Goal: Information Seeking & Learning: Learn about a topic

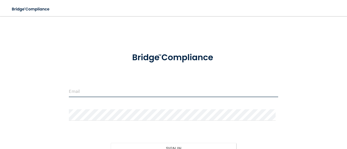
click at [94, 90] on input "email" at bounding box center [173, 91] width 209 height 11
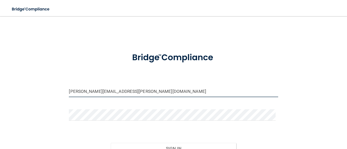
type input "[PERSON_NAME][EMAIL_ADDRESS][PERSON_NAME][DOMAIN_NAME]"
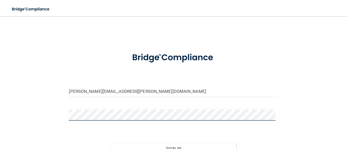
click at [111, 143] on button "Sign In" at bounding box center [173, 148] width 125 height 11
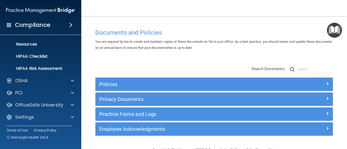
scroll to position [61, 0]
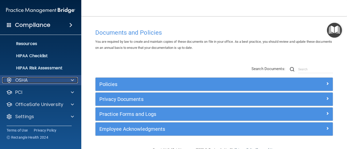
click at [36, 79] on div "OSHA" at bounding box center [33, 80] width 63 height 6
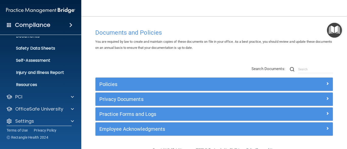
scroll to position [122, 0]
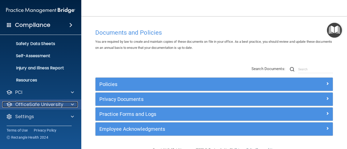
click at [54, 106] on p "OfficeSafe University" at bounding box center [39, 105] width 48 height 6
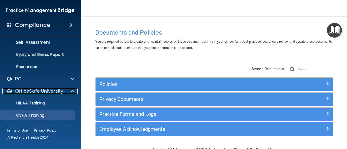
scroll to position [147, 0]
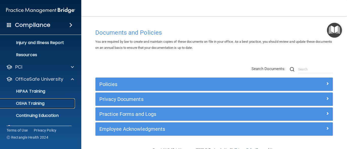
click at [26, 101] on p "OSHA Training" at bounding box center [23, 103] width 41 height 5
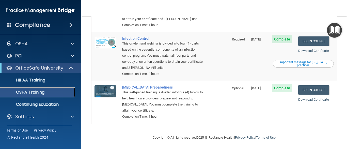
scroll to position [125, 0]
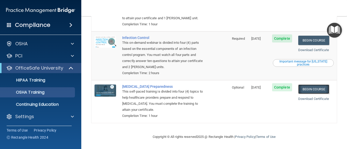
click at [307, 88] on link "Begin Course" at bounding box center [313, 89] width 31 height 9
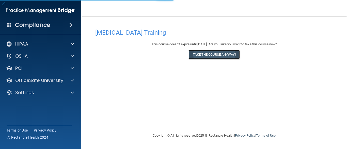
click at [229, 53] on button "Take the course anyway!" at bounding box center [213, 54] width 51 height 9
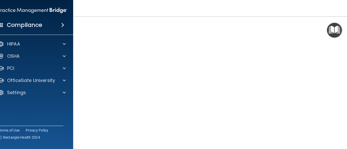
scroll to position [26, 0]
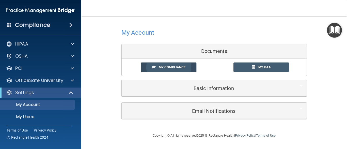
click at [176, 66] on span "My Compliance" at bounding box center [172, 67] width 27 height 4
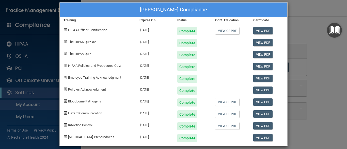
scroll to position [11, 0]
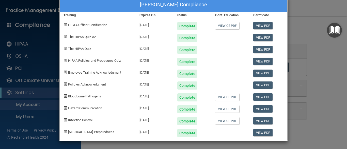
click at [20, 80] on div "Hallie Godsey's Compliance Training Expires On Status Cont. Education Certifica…" at bounding box center [173, 74] width 347 height 149
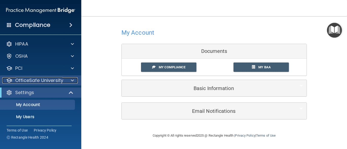
click at [22, 79] on p "OfficeSafe University" at bounding box center [39, 81] width 48 height 6
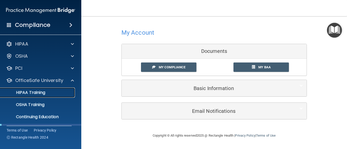
click at [34, 94] on p "HIPAA Training" at bounding box center [24, 92] width 42 height 5
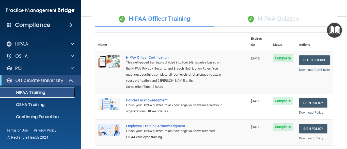
scroll to position [25, 0]
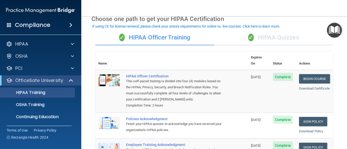
click at [283, 73] on span "Complete" at bounding box center [283, 77] width 20 height 8
click at [310, 74] on link "Begin Course" at bounding box center [314, 78] width 31 height 9
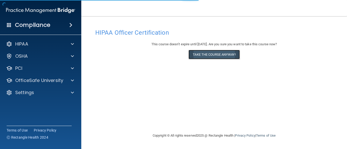
click at [220, 53] on button "Take the course anyway!" at bounding box center [213, 54] width 51 height 9
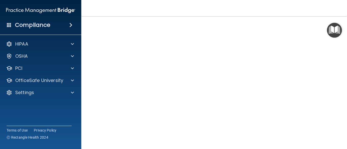
scroll to position [77, 0]
click at [325, 138] on footer "Copyright © All rights reserved 2025 @ Rectangle Health | Privacy Policy | Term…" at bounding box center [213, 136] width 245 height 15
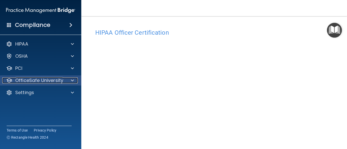
click at [35, 79] on p "OfficeSafe University" at bounding box center [39, 81] width 48 height 6
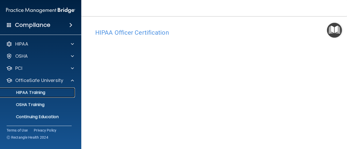
click at [41, 93] on p "HIPAA Training" at bounding box center [24, 92] width 42 height 5
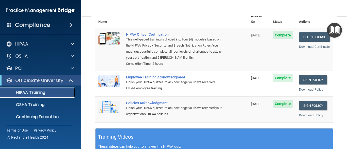
scroll to position [76, 0]
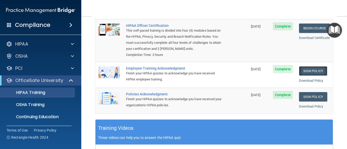
click at [318, 72] on link "Sign Policy" at bounding box center [313, 70] width 28 height 9
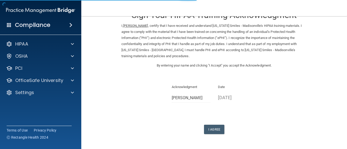
scroll to position [25, 0]
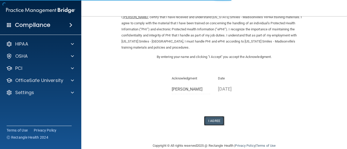
click at [215, 120] on button "I Agree" at bounding box center [214, 120] width 20 height 9
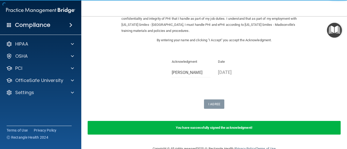
scroll to position [54, 0]
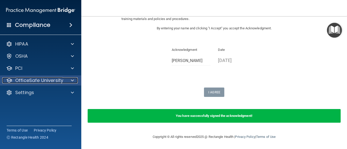
click at [18, 79] on p "OfficeSafe University" at bounding box center [39, 81] width 48 height 6
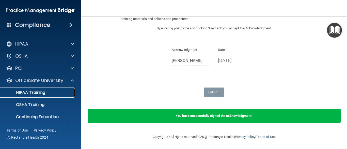
click at [35, 93] on p "HIPAA Training" at bounding box center [24, 92] width 42 height 5
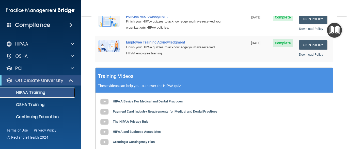
scroll to position [103, 0]
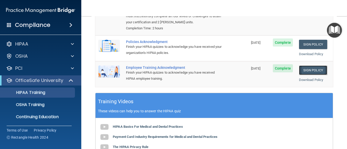
click at [310, 70] on link "Sign Policy" at bounding box center [313, 70] width 28 height 9
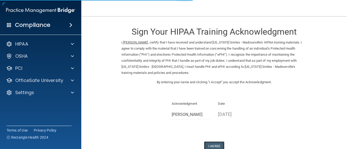
click at [219, 146] on button "I Agree" at bounding box center [214, 146] width 20 height 9
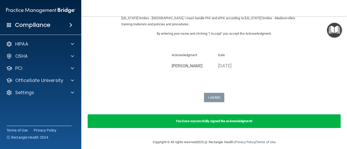
scroll to position [51, 0]
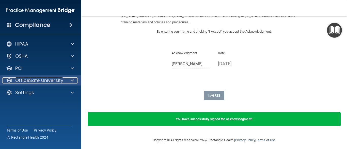
click at [20, 78] on p "OfficeSafe University" at bounding box center [39, 81] width 48 height 6
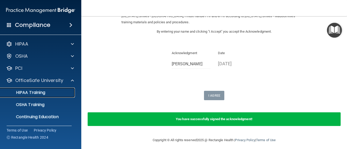
click at [23, 94] on p "HIPAA Training" at bounding box center [24, 92] width 42 height 5
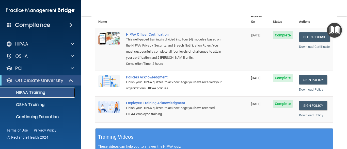
scroll to position [76, 0]
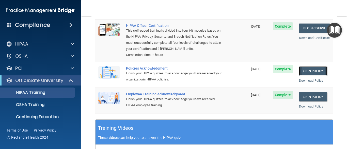
click at [300, 71] on link "Sign Policy" at bounding box center [313, 70] width 28 height 9
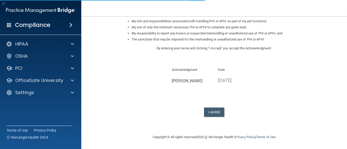
scroll to position [83, 0]
click at [221, 111] on button "I Agree" at bounding box center [214, 112] width 20 height 9
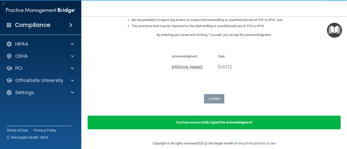
scroll to position [103, 0]
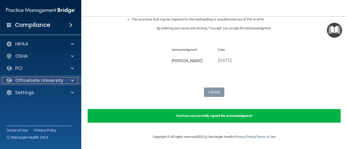
click at [26, 81] on p "OfficeSafe University" at bounding box center [39, 81] width 48 height 6
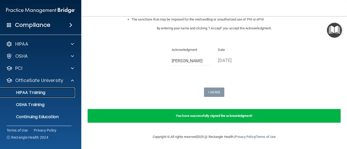
click at [30, 91] on p "HIPAA Training" at bounding box center [24, 92] width 42 height 5
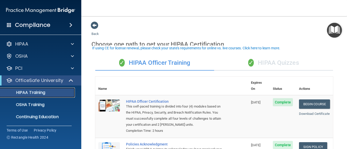
scroll to position [25, 0]
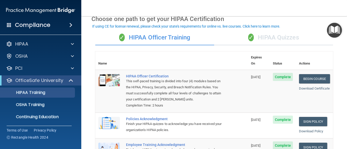
click at [271, 38] on div "✓ HIPAA Quizzes" at bounding box center [273, 37] width 119 height 15
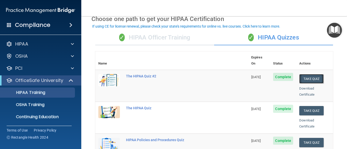
click at [312, 74] on button "Take Quiz" at bounding box center [311, 78] width 24 height 9
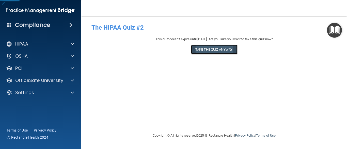
click at [225, 49] on button "Take the quiz anyway!" at bounding box center [214, 49] width 46 height 9
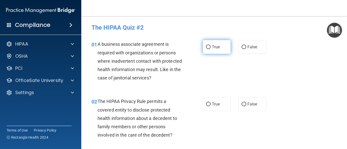
click at [207, 48] on input "True" at bounding box center [208, 47] width 5 height 4
radio input "true"
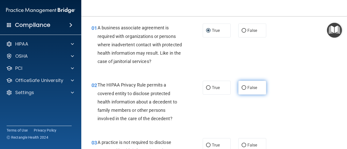
scroll to position [25, 0]
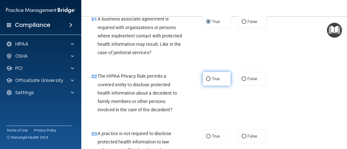
click at [213, 82] on label "True" at bounding box center [217, 79] width 28 height 14
click at [210, 81] on input "True" at bounding box center [208, 79] width 5 height 4
radio input "true"
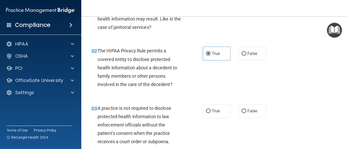
scroll to position [76, 0]
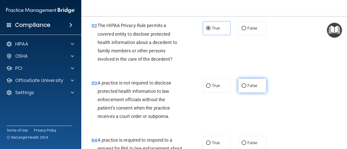
click at [244, 87] on label "False" at bounding box center [252, 86] width 28 height 14
click at [244, 87] on input "False" at bounding box center [243, 86] width 5 height 4
radio input "true"
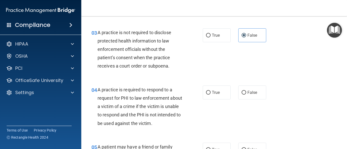
scroll to position [127, 0]
click at [213, 88] on label "True" at bounding box center [217, 93] width 28 height 14
click at [210, 91] on input "True" at bounding box center [208, 93] width 5 height 4
radio input "true"
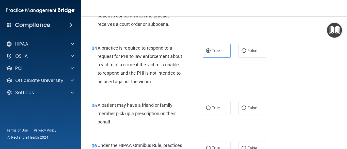
scroll to position [178, 0]
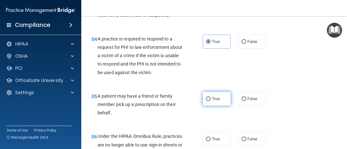
click at [219, 101] on label "True" at bounding box center [217, 99] width 28 height 14
click at [210, 101] on input "True" at bounding box center [208, 99] width 5 height 4
radio input "true"
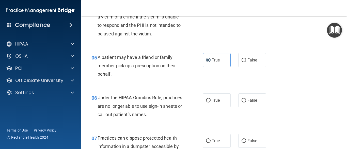
scroll to position [228, 0]
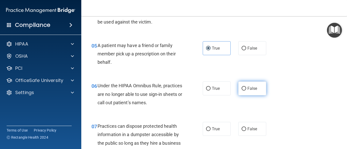
click at [243, 90] on input "False" at bounding box center [243, 89] width 5 height 4
radio input "true"
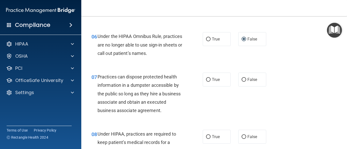
scroll to position [279, 0]
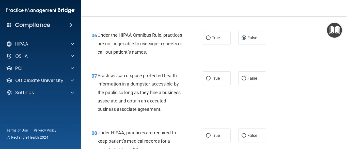
drag, startPoint x: 243, startPoint y: 81, endPoint x: 238, endPoint y: 93, distance: 12.2
click at [243, 82] on label "False" at bounding box center [252, 79] width 28 height 14
click at [243, 81] on input "False" at bounding box center [243, 79] width 5 height 4
radio input "true"
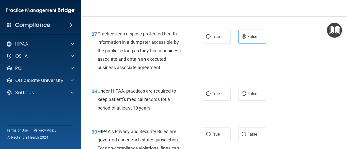
scroll to position [330, 0]
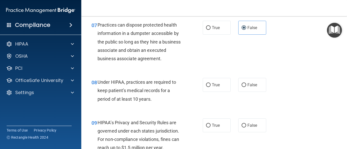
drag, startPoint x: 244, startPoint y: 86, endPoint x: 239, endPoint y: 98, distance: 13.3
click at [244, 88] on label "False" at bounding box center [252, 85] width 28 height 14
click at [244, 87] on input "False" at bounding box center [243, 86] width 5 height 4
radio input "true"
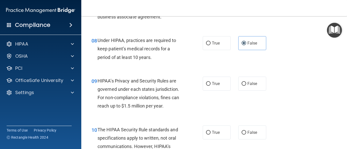
scroll to position [381, 0]
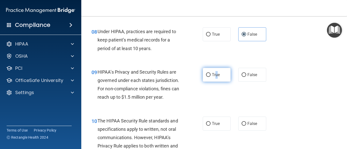
click at [215, 81] on label "True" at bounding box center [217, 75] width 28 height 14
click at [210, 75] on label "True" at bounding box center [217, 75] width 28 height 14
click at [210, 75] on input "True" at bounding box center [208, 75] width 5 height 4
radio input "true"
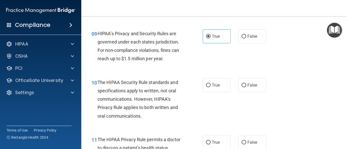
scroll to position [431, 0]
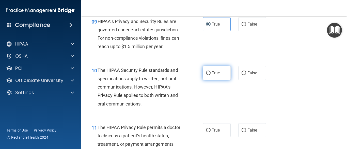
click at [226, 76] on label "True" at bounding box center [217, 73] width 28 height 14
click at [210, 75] on input "True" at bounding box center [208, 74] width 5 height 4
radio input "true"
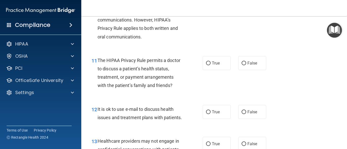
scroll to position [508, 0]
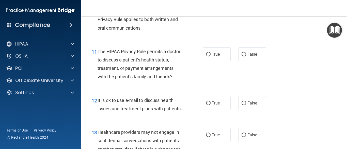
drag, startPoint x: 213, startPoint y: 57, endPoint x: 189, endPoint y: 75, distance: 29.8
click at [212, 58] on label "True" at bounding box center [217, 54] width 28 height 14
click at [210, 57] on input "True" at bounding box center [208, 55] width 5 height 4
radio input "true"
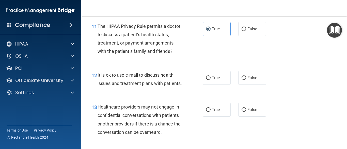
click at [247, 37] on div "11 The HIPAA Privacy Rule permits a doctor to discuss a patient’s health status…" at bounding box center [214, 40] width 253 height 49
click at [251, 29] on span "False" at bounding box center [252, 29] width 10 height 5
click at [246, 29] on input "False" at bounding box center [243, 29] width 5 height 4
radio input "true"
radio input "false"
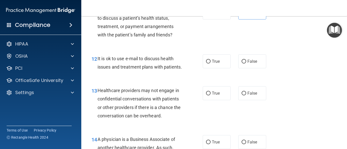
scroll to position [558, 0]
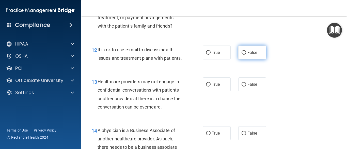
click at [244, 55] on label "False" at bounding box center [252, 53] width 28 height 14
click at [244, 55] on input "False" at bounding box center [243, 53] width 5 height 4
radio input "true"
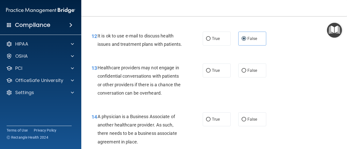
scroll to position [584, 0]
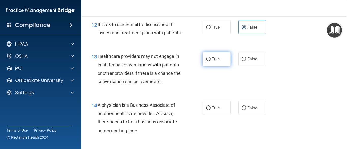
click at [206, 66] on label "True" at bounding box center [217, 59] width 28 height 14
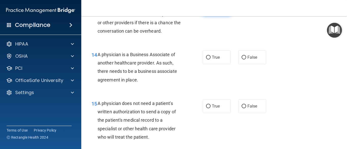
click at [221, 15] on label "True" at bounding box center [217, 9] width 28 height 14
click at [210, 11] on input "True" at bounding box center [208, 9] width 5 height 4
radio input "true"
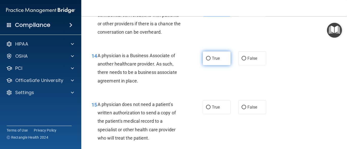
click at [205, 65] on label "True" at bounding box center [217, 59] width 28 height 14
click at [206, 61] on input "True" at bounding box center [208, 59] width 5 height 4
radio input "true"
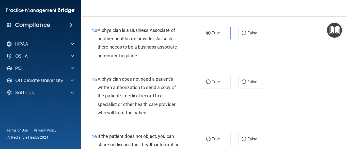
scroll to position [684, 0]
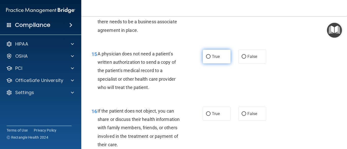
drag, startPoint x: 213, startPoint y: 64, endPoint x: 213, endPoint y: 67, distance: 2.6
click at [214, 59] on span "True" at bounding box center [216, 56] width 8 height 5
click at [210, 59] on input "True" at bounding box center [208, 57] width 5 height 4
radio input "true"
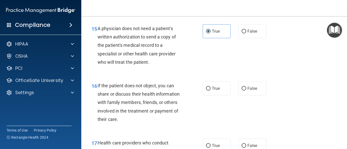
scroll to position [735, 0]
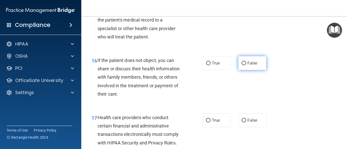
click at [249, 66] on span "False" at bounding box center [252, 63] width 10 height 5
click at [246, 65] on input "False" at bounding box center [243, 64] width 5 height 4
radio input "true"
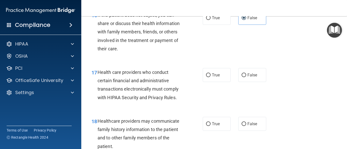
scroll to position [786, 0]
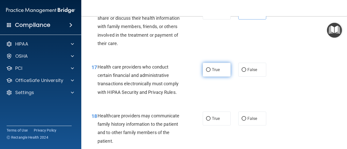
click at [226, 76] on label "True" at bounding box center [217, 70] width 28 height 14
click at [210, 72] on input "True" at bounding box center [208, 70] width 5 height 4
radio input "true"
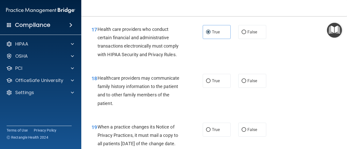
scroll to position [837, 0]
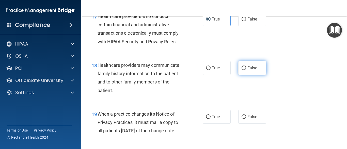
drag, startPoint x: 247, startPoint y: 78, endPoint x: 239, endPoint y: 82, distance: 9.1
click at [246, 75] on label "False" at bounding box center [252, 68] width 28 height 14
click at [246, 70] on input "False" at bounding box center [243, 68] width 5 height 4
radio input "true"
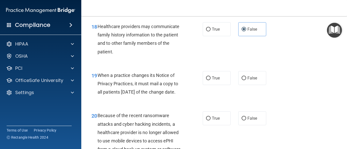
scroll to position [887, 0]
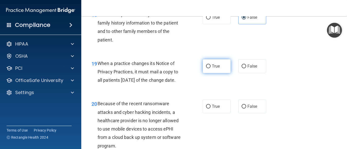
click at [220, 73] on label "True" at bounding box center [217, 66] width 28 height 14
click at [210, 69] on input "True" at bounding box center [208, 67] width 5 height 4
radio input "true"
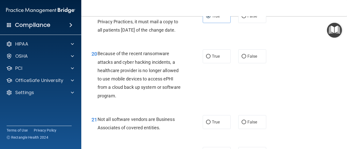
scroll to position [938, 0]
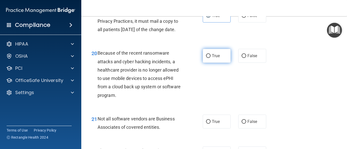
click at [209, 63] on label "True" at bounding box center [217, 56] width 28 height 14
click at [209, 58] on input "True" at bounding box center [208, 56] width 5 height 4
radio input "true"
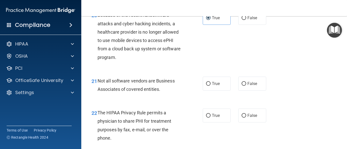
scroll to position [989, 0]
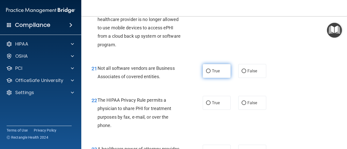
click at [221, 78] on label "True" at bounding box center [217, 71] width 28 height 14
click at [210, 73] on input "True" at bounding box center [208, 72] width 5 height 4
radio input "true"
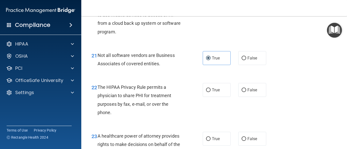
scroll to position [1014, 0]
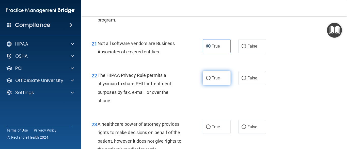
click at [215, 85] on label "True" at bounding box center [217, 78] width 28 height 14
click at [210, 80] on input "True" at bounding box center [208, 79] width 5 height 4
radio input "true"
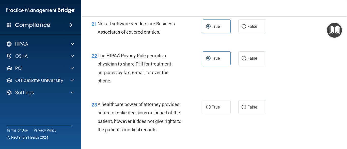
scroll to position [1064, 0]
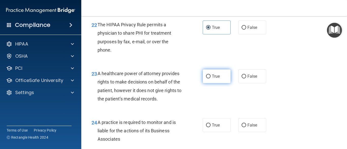
click at [211, 84] on label "True" at bounding box center [217, 77] width 28 height 14
click at [210, 79] on input "True" at bounding box center [208, 77] width 5 height 4
radio input "true"
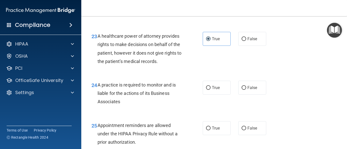
scroll to position [1115, 0]
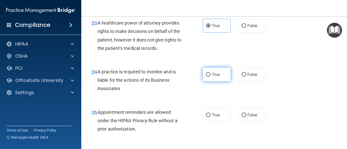
click at [212, 82] on label "True" at bounding box center [217, 75] width 28 height 14
click at [210, 77] on input "True" at bounding box center [208, 75] width 5 height 4
radio input "true"
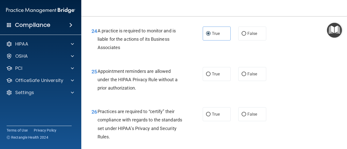
scroll to position [1166, 0]
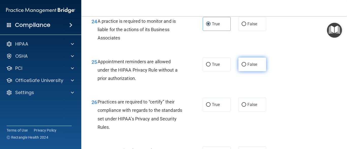
click at [248, 72] on label "False" at bounding box center [252, 65] width 28 height 14
click at [246, 67] on input "False" at bounding box center [243, 65] width 5 height 4
radio input "true"
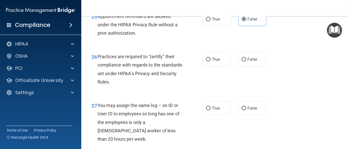
scroll to position [1217, 0]
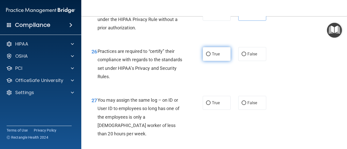
click at [211, 61] on label "True" at bounding box center [217, 54] width 28 height 14
click at [210, 56] on input "True" at bounding box center [208, 55] width 5 height 4
radio input "true"
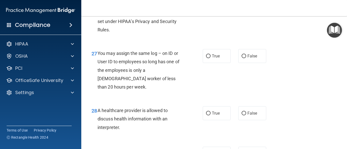
scroll to position [1268, 0]
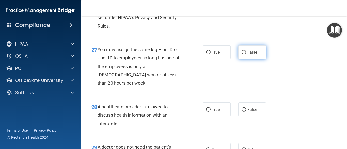
click at [251, 55] on span "False" at bounding box center [252, 52] width 10 height 5
click at [246, 55] on input "False" at bounding box center [243, 53] width 5 height 4
radio input "true"
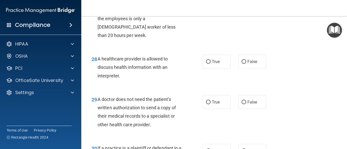
scroll to position [1318, 0]
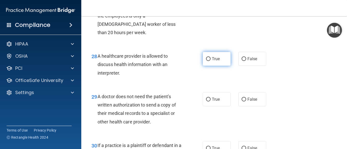
click at [216, 66] on label "True" at bounding box center [217, 59] width 28 height 14
click at [210, 61] on input "True" at bounding box center [208, 59] width 5 height 4
radio input "true"
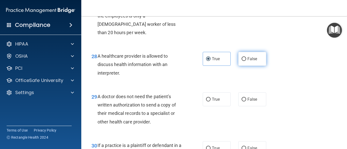
click at [255, 62] on label "False" at bounding box center [252, 59] width 28 height 14
click at [246, 61] on input "False" at bounding box center [243, 59] width 5 height 4
radio input "true"
radio input "false"
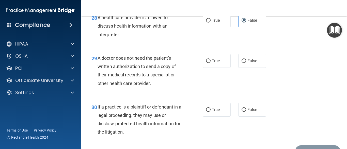
scroll to position [1369, 0]
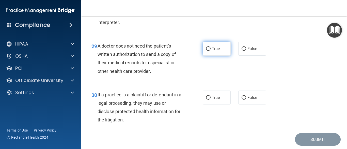
click at [204, 56] on label "True" at bounding box center [217, 49] width 28 height 14
click at [206, 51] on input "True" at bounding box center [208, 49] width 5 height 4
radio input "true"
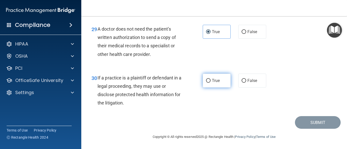
click at [209, 87] on label "True" at bounding box center [217, 81] width 28 height 14
click at [209, 83] on input "True" at bounding box center [208, 81] width 5 height 4
radio input "true"
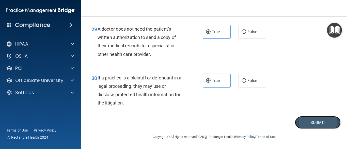
click at [310, 120] on button "Submit" at bounding box center [318, 122] width 46 height 13
click at [325, 125] on button "Submit" at bounding box center [318, 122] width 46 height 13
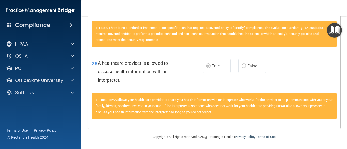
scroll to position [1116, 0]
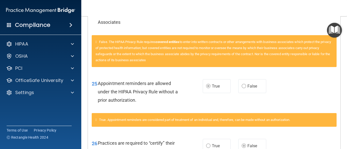
click at [205, 35] on div "24 A practice is required to monitor and is liable for the actions of its Busin…" at bounding box center [214, 15] width 252 height 41
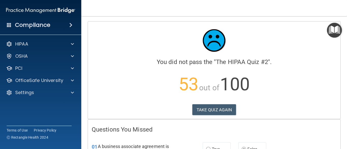
scroll to position [25, 0]
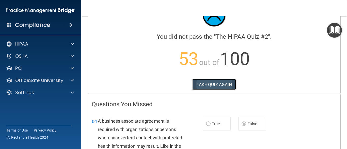
click at [220, 87] on button "TAKE QUIZ AGAIN" at bounding box center [214, 84] width 44 height 11
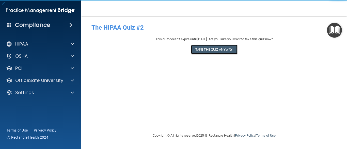
click at [220, 49] on button "Take the quiz anyway!" at bounding box center [214, 49] width 46 height 9
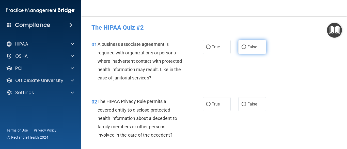
click at [256, 53] on label "False" at bounding box center [252, 47] width 28 height 14
click at [246, 49] on input "False" at bounding box center [243, 47] width 5 height 4
radio input "true"
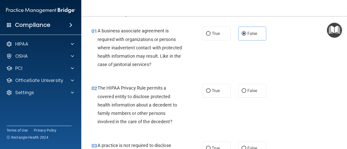
scroll to position [25, 0]
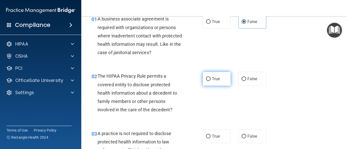
click at [203, 77] on label "True" at bounding box center [217, 79] width 28 height 14
click at [206, 77] on input "True" at bounding box center [208, 79] width 5 height 4
radio input "true"
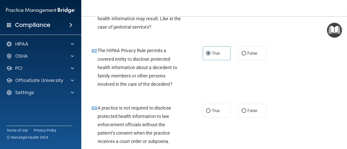
scroll to position [76, 0]
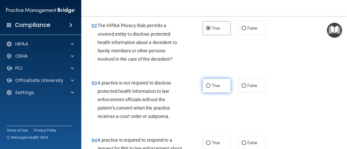
click at [213, 87] on span "True" at bounding box center [216, 86] width 8 height 5
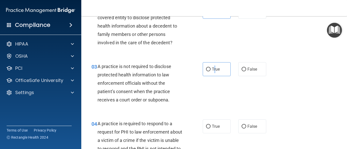
scroll to position [102, 0]
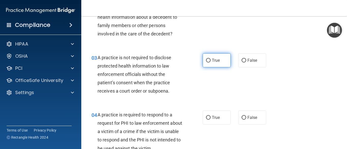
click at [204, 59] on label "True" at bounding box center [217, 61] width 28 height 14
drag, startPoint x: 206, startPoint y: 58, endPoint x: 206, endPoint y: 61, distance: 2.6
click at [206, 59] on input "True" at bounding box center [208, 61] width 5 height 4
radio input "true"
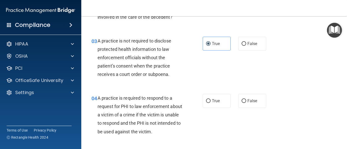
scroll to position [127, 0]
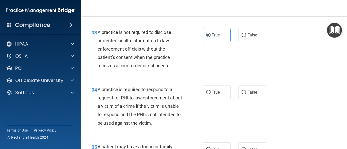
drag, startPoint x: 212, startPoint y: 93, endPoint x: 206, endPoint y: 101, distance: 9.8
click at [212, 93] on span "True" at bounding box center [216, 92] width 8 height 5
click at [210, 93] on input "True" at bounding box center [208, 93] width 5 height 4
radio input "true"
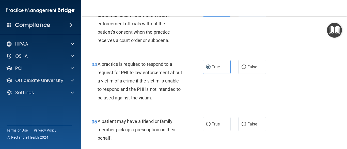
scroll to position [178, 0]
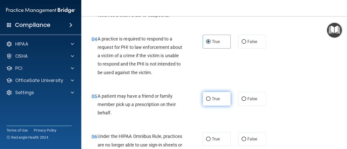
click at [219, 101] on label "True" at bounding box center [217, 99] width 28 height 14
click at [210, 101] on input "True" at bounding box center [208, 99] width 5 height 4
radio input "true"
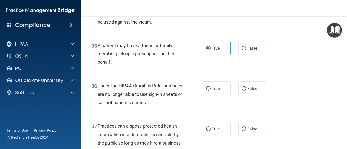
scroll to position [254, 0]
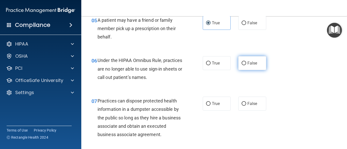
click at [252, 67] on label "False" at bounding box center [252, 63] width 28 height 14
click at [246, 65] on input "False" at bounding box center [243, 64] width 5 height 4
radio input "true"
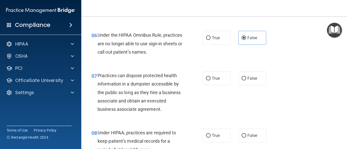
scroll to position [305, 0]
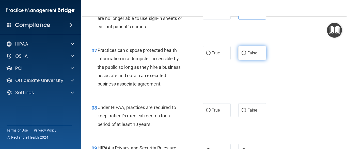
click at [252, 54] on span "False" at bounding box center [252, 53] width 10 height 5
click at [246, 54] on input "False" at bounding box center [243, 54] width 5 height 4
radio input "true"
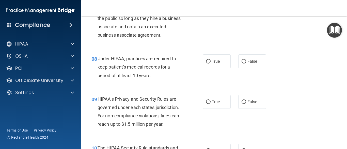
scroll to position [355, 0]
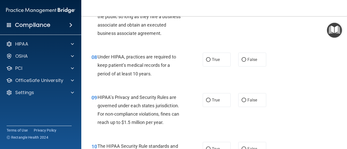
drag, startPoint x: 247, startPoint y: 60, endPoint x: 179, endPoint y: 76, distance: 70.2
click at [242, 64] on label "False" at bounding box center [252, 60] width 28 height 14
drag, startPoint x: 241, startPoint y: 58, endPoint x: 237, endPoint y: 65, distance: 8.2
click at [242, 59] on input "False" at bounding box center [243, 60] width 5 height 4
radio input "true"
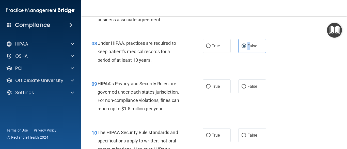
scroll to position [381, 0]
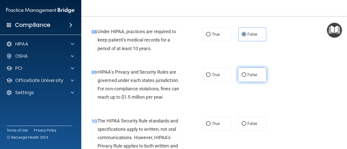
click at [253, 73] on span "False" at bounding box center [252, 75] width 10 height 5
click at [246, 73] on input "False" at bounding box center [243, 75] width 5 height 4
radio input "true"
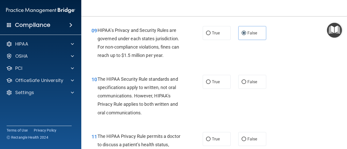
scroll to position [431, 0]
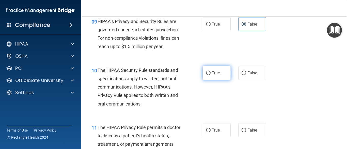
click at [215, 72] on span "True" at bounding box center [216, 73] width 8 height 5
click at [210, 72] on input "True" at bounding box center [208, 74] width 5 height 4
radio input "true"
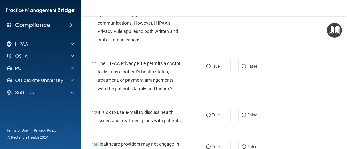
scroll to position [508, 0]
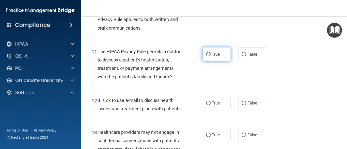
click at [212, 54] on span "True" at bounding box center [216, 54] width 8 height 5
click at [210, 54] on input "True" at bounding box center [208, 55] width 5 height 4
radio input "true"
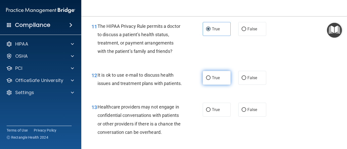
drag, startPoint x: 212, startPoint y: 78, endPoint x: 210, endPoint y: 81, distance: 3.4
click at [212, 79] on span "True" at bounding box center [216, 78] width 8 height 5
click at [210, 79] on input "True" at bounding box center [208, 78] width 5 height 4
radio input "true"
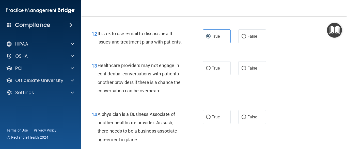
scroll to position [584, 0]
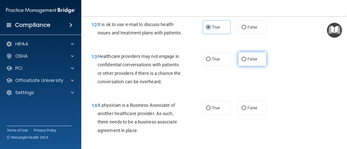
click at [251, 62] on span "False" at bounding box center [252, 59] width 10 height 5
click at [246, 61] on input "False" at bounding box center [243, 60] width 5 height 4
radio input "true"
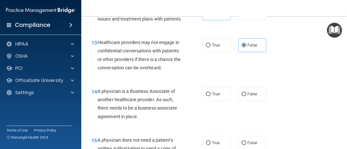
scroll to position [609, 0]
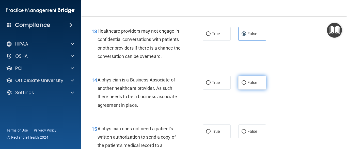
click at [241, 88] on label "False" at bounding box center [252, 83] width 28 height 14
click at [241, 85] on input "False" at bounding box center [243, 83] width 5 height 4
radio input "true"
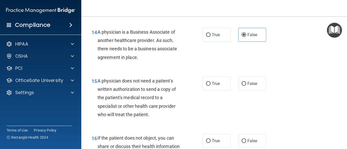
scroll to position [660, 0]
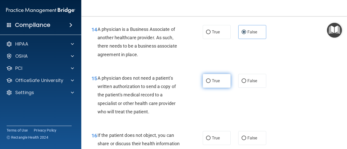
click at [216, 88] on label "True" at bounding box center [217, 81] width 28 height 14
click at [210, 83] on input "True" at bounding box center [208, 81] width 5 height 4
radio input "true"
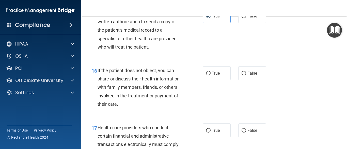
scroll to position [761, 0]
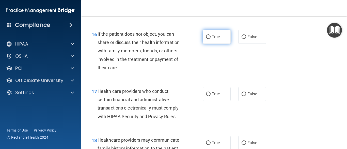
drag, startPoint x: 220, startPoint y: 41, endPoint x: 218, endPoint y: 44, distance: 3.6
click at [220, 42] on label "True" at bounding box center [217, 37] width 28 height 14
click at [210, 39] on input "True" at bounding box center [208, 37] width 5 height 4
radio input "true"
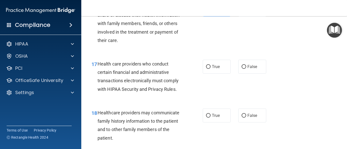
scroll to position [812, 0]
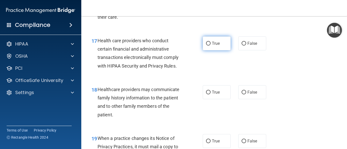
drag, startPoint x: 209, startPoint y: 52, endPoint x: 203, endPoint y: 58, distance: 8.8
click at [209, 51] on label "True" at bounding box center [217, 44] width 28 height 14
click at [209, 46] on input "True" at bounding box center [208, 44] width 5 height 4
radio input "true"
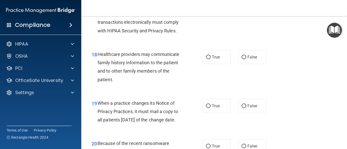
scroll to position [863, 0]
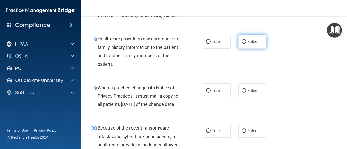
click at [259, 49] on label "False" at bounding box center [252, 42] width 28 height 14
click at [246, 44] on input "False" at bounding box center [243, 42] width 5 height 4
radio input "true"
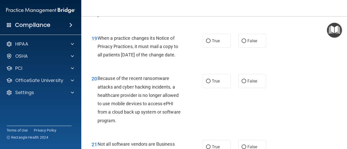
scroll to position [914, 0]
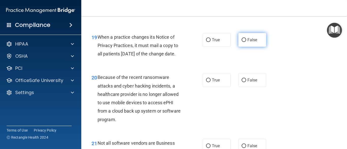
click at [254, 42] on span "False" at bounding box center [252, 40] width 10 height 5
click at [246, 42] on input "False" at bounding box center [243, 40] width 5 height 4
radio input "true"
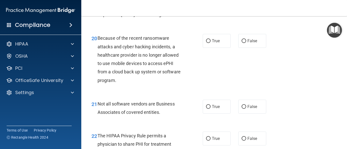
scroll to position [964, 0]
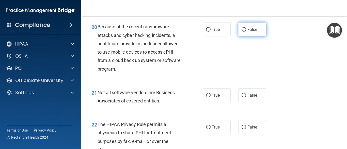
click at [257, 37] on label "False" at bounding box center [252, 30] width 28 height 14
click at [246, 32] on input "False" at bounding box center [243, 30] width 5 height 4
radio input "true"
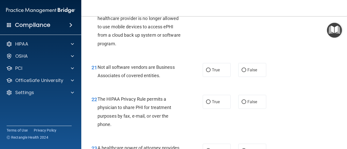
scroll to position [1015, 0]
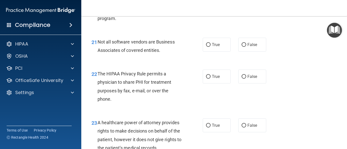
drag, startPoint x: 217, startPoint y: 57, endPoint x: 207, endPoint y: 71, distance: 17.2
click at [216, 52] on label "True" at bounding box center [217, 45] width 28 height 14
click at [210, 47] on input "True" at bounding box center [208, 45] width 5 height 4
radio input "true"
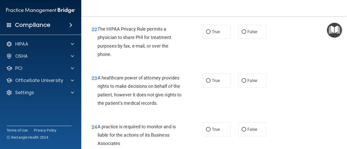
scroll to position [1066, 0]
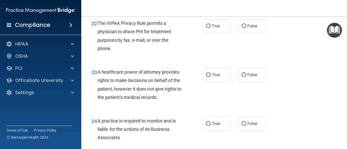
drag, startPoint x: 210, startPoint y: 46, endPoint x: 202, endPoint y: 55, distance: 12.4
click at [211, 33] on label "True" at bounding box center [217, 26] width 28 height 14
click at [210, 28] on input "True" at bounding box center [208, 26] width 5 height 4
radio input "true"
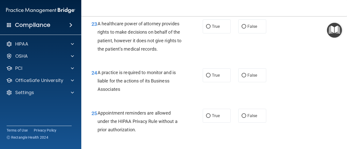
scroll to position [1117, 0]
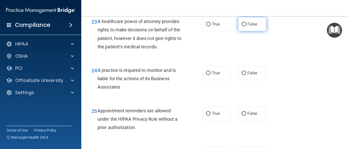
click at [257, 31] on label "False" at bounding box center [252, 24] width 28 height 14
click at [246, 26] on input "False" at bounding box center [243, 25] width 5 height 4
radio input "true"
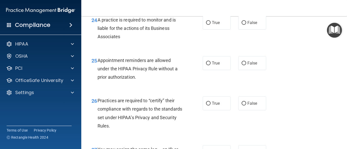
scroll to position [1168, 0]
click at [253, 25] on span "False" at bounding box center [252, 22] width 10 height 5
click at [246, 25] on input "False" at bounding box center [243, 23] width 5 height 4
radio input "true"
click at [253, 65] on span "False" at bounding box center [252, 63] width 10 height 5
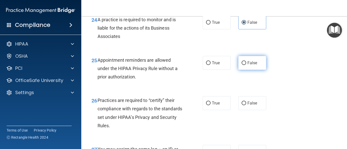
click at [246, 65] on input "False" at bounding box center [243, 63] width 5 height 4
radio input "true"
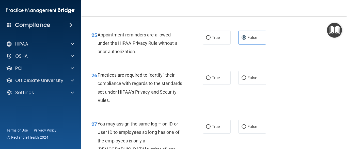
scroll to position [1218, 0]
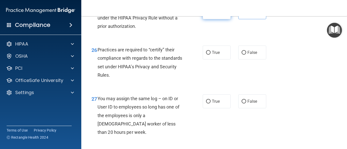
click at [215, 19] on label "True" at bounding box center [217, 12] width 28 height 14
click at [210, 14] on input "True" at bounding box center [208, 13] width 5 height 4
radio input "true"
radio input "false"
click at [239, 60] on label "False" at bounding box center [252, 53] width 28 height 14
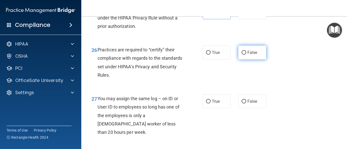
click at [241, 55] on input "False" at bounding box center [243, 53] width 5 height 4
radio input "true"
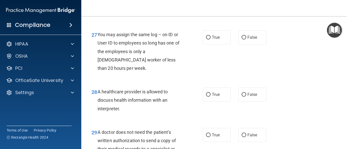
scroll to position [1294, 0]
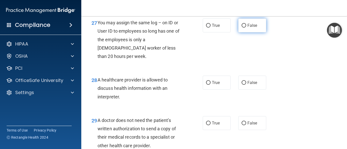
click at [254, 28] on span "False" at bounding box center [252, 25] width 10 height 5
click at [246, 28] on input "False" at bounding box center [243, 26] width 5 height 4
radio input "true"
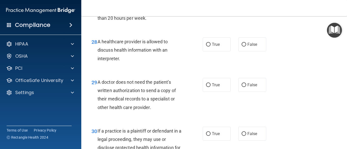
scroll to position [1345, 0]
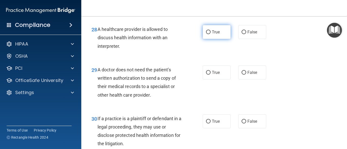
drag, startPoint x: 194, startPoint y: 30, endPoint x: 205, endPoint y: 35, distance: 12.1
click at [197, 31] on div "28 A healthcare provider is allowed to discuss health information with an inter…" at bounding box center [214, 39] width 253 height 41
drag, startPoint x: 215, startPoint y: 40, endPoint x: 217, endPoint y: 41, distance: 2.8
click at [215, 35] on span "True" at bounding box center [216, 32] width 8 height 5
drag, startPoint x: 204, startPoint y: 39, endPoint x: 210, endPoint y: 42, distance: 6.4
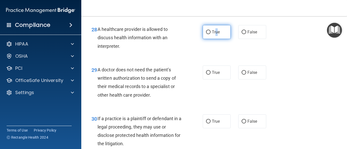
click at [206, 34] on input "True" at bounding box center [208, 32] width 5 height 4
radio input "true"
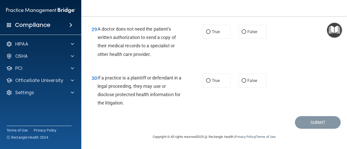
scroll to position [1394, 0]
click at [214, 32] on span "True" at bounding box center [216, 31] width 8 height 5
click at [210, 32] on input "True" at bounding box center [208, 32] width 5 height 4
radio input "true"
click at [214, 82] on span "True" at bounding box center [216, 80] width 8 height 5
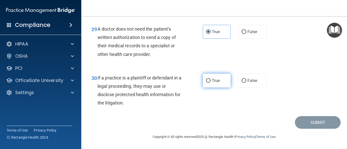
click at [210, 82] on input "True" at bounding box center [208, 81] width 5 height 4
radio input "true"
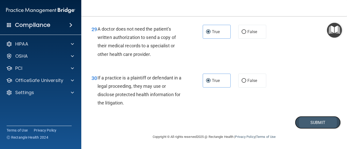
click at [322, 123] on button "Submit" at bounding box center [318, 122] width 46 height 13
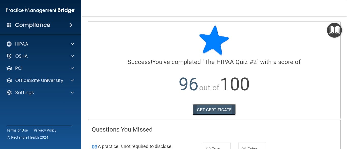
click at [226, 108] on link "GET CERTIFICATE" at bounding box center [213, 110] width 43 height 11
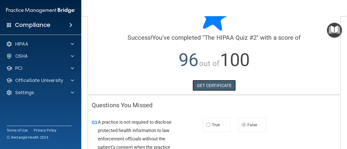
scroll to position [94, 0]
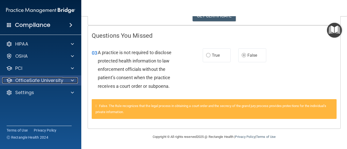
click at [44, 79] on p "OfficeSafe University" at bounding box center [39, 81] width 48 height 6
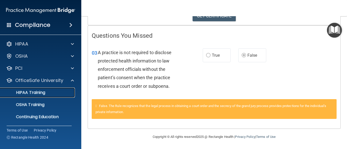
click at [45, 92] on p "HIPAA Training" at bounding box center [24, 92] width 42 height 5
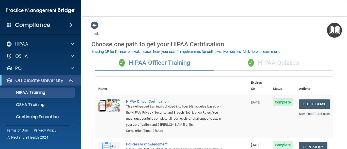
click at [280, 63] on div "✓ HIPAA Quizzes" at bounding box center [273, 63] width 119 height 15
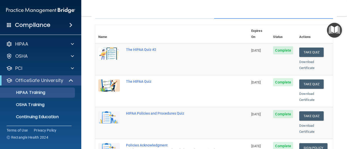
scroll to position [51, 0]
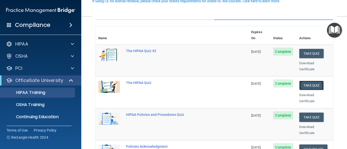
click at [314, 81] on button "Take Quiz" at bounding box center [311, 85] width 24 height 9
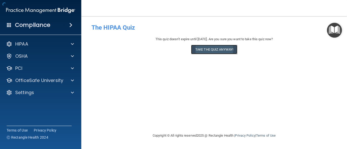
click at [216, 49] on button "Take the quiz anyway!" at bounding box center [214, 49] width 46 height 9
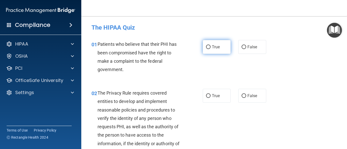
click at [218, 49] on span "True" at bounding box center [216, 47] width 8 height 5
click at [210, 49] on input "True" at bounding box center [208, 47] width 5 height 4
radio input "true"
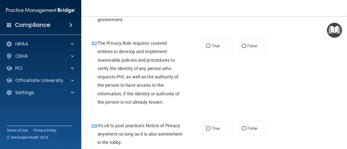
scroll to position [51, 0]
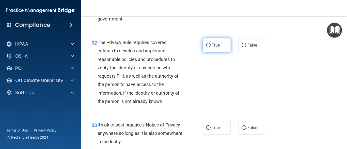
click at [212, 46] on span "True" at bounding box center [216, 45] width 8 height 5
click at [210, 46] on input "True" at bounding box center [208, 46] width 5 height 4
radio input "true"
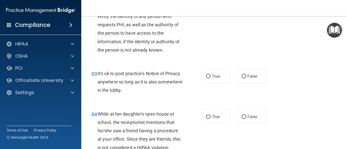
scroll to position [127, 0]
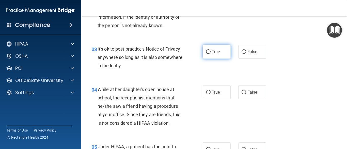
click at [213, 48] on label "True" at bounding box center [217, 52] width 28 height 14
click at [210, 50] on input "True" at bounding box center [208, 52] width 5 height 4
radio input "true"
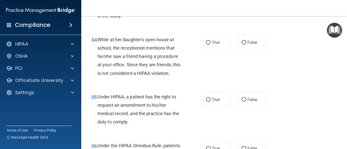
scroll to position [178, 0]
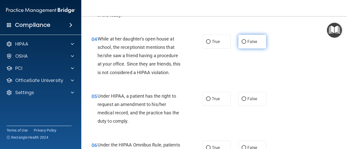
drag, startPoint x: 245, startPoint y: 40, endPoint x: 244, endPoint y: 44, distance: 3.5
click at [247, 41] on span "False" at bounding box center [252, 41] width 10 height 5
click at [245, 41] on input "False" at bounding box center [243, 42] width 5 height 4
radio input "true"
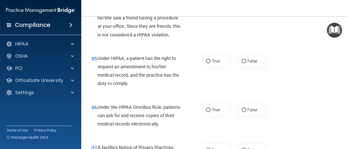
scroll to position [228, 0]
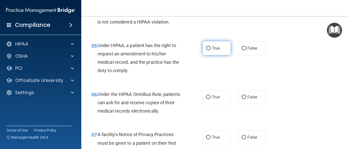
drag, startPoint x: 215, startPoint y: 43, endPoint x: 209, endPoint y: 54, distance: 12.4
click at [214, 47] on label "True" at bounding box center [217, 48] width 28 height 14
click at [208, 47] on input "True" at bounding box center [208, 49] width 5 height 4
radio input "true"
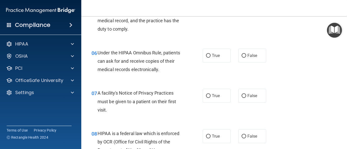
scroll to position [279, 0]
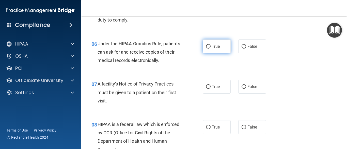
click at [212, 46] on span "True" at bounding box center [216, 46] width 8 height 5
click at [210, 46] on input "True" at bounding box center [208, 47] width 5 height 4
radio input "true"
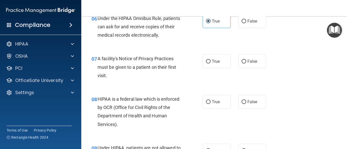
drag, startPoint x: 210, startPoint y: 60, endPoint x: 199, endPoint y: 74, distance: 17.3
click at [209, 64] on label "True" at bounding box center [217, 62] width 28 height 14
click at [209, 64] on input "True" at bounding box center [208, 62] width 5 height 4
radio input "true"
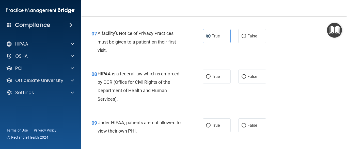
scroll to position [355, 0]
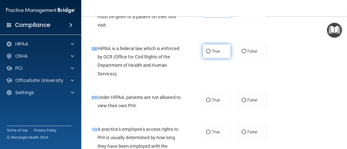
click at [219, 52] on label "True" at bounding box center [217, 51] width 28 height 14
click at [210, 52] on input "True" at bounding box center [208, 52] width 5 height 4
radio input "true"
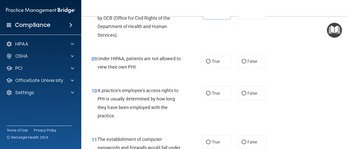
scroll to position [406, 0]
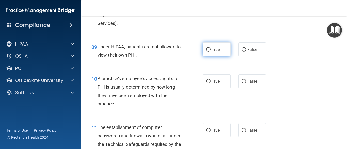
click at [208, 48] on input "True" at bounding box center [208, 50] width 5 height 4
radio input "true"
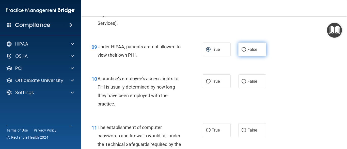
click at [239, 54] on label "False" at bounding box center [252, 50] width 28 height 14
click at [241, 52] on input "False" at bounding box center [243, 50] width 5 height 4
radio input "true"
radio input "false"
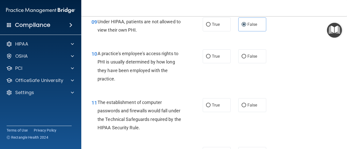
scroll to position [431, 0]
click at [242, 57] on input "False" at bounding box center [243, 57] width 5 height 4
radio input "true"
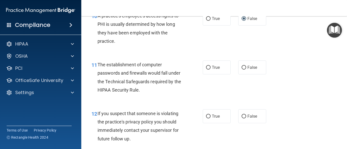
scroll to position [482, 0]
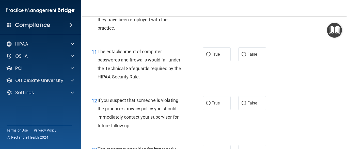
drag, startPoint x: 216, startPoint y: 56, endPoint x: 203, endPoint y: 68, distance: 16.9
click at [216, 57] on span "True" at bounding box center [216, 54] width 8 height 5
click at [210, 57] on input "True" at bounding box center [208, 55] width 5 height 4
radio input "true"
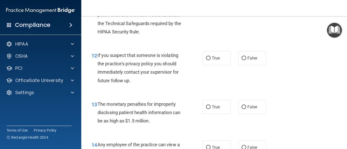
scroll to position [533, 0]
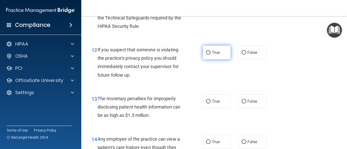
click at [219, 51] on label "True" at bounding box center [217, 53] width 28 height 14
click at [210, 51] on input "True" at bounding box center [208, 53] width 5 height 4
radio input "true"
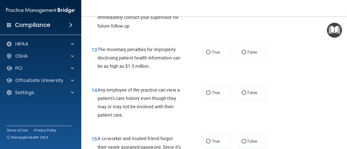
scroll to position [584, 0]
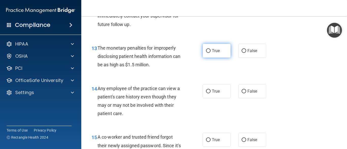
click at [203, 50] on label "True" at bounding box center [217, 51] width 28 height 14
click at [206, 50] on input "True" at bounding box center [208, 51] width 5 height 4
radio input "true"
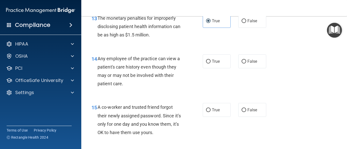
scroll to position [635, 0]
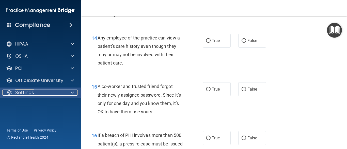
click at [56, 91] on div "Settings" at bounding box center [33, 93] width 63 height 6
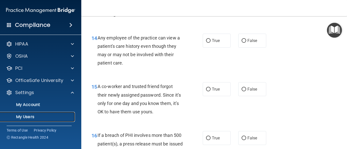
click at [40, 117] on p "My Users" at bounding box center [37, 117] width 69 height 5
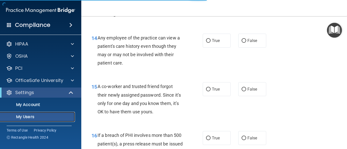
select select "20"
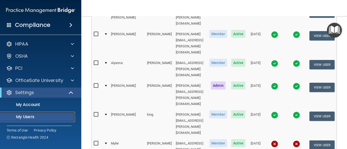
scroll to position [107, 0]
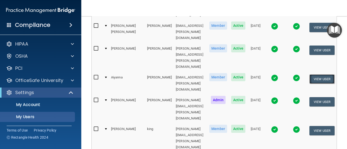
click at [329, 75] on button "View User" at bounding box center [321, 79] width 25 height 9
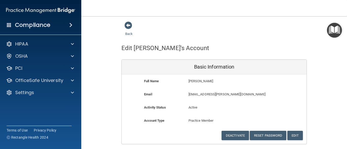
scroll to position [15, 0]
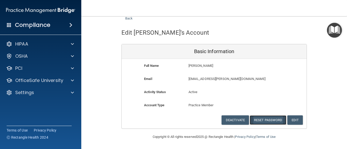
click at [276, 119] on button "Reset Password" at bounding box center [267, 120] width 37 height 9
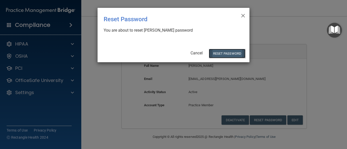
click at [231, 51] on button "Reset Password" at bounding box center [227, 53] width 37 height 9
click at [231, 54] on button "Reset Password" at bounding box center [227, 53] width 37 height 9
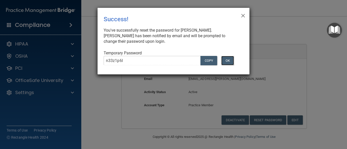
click at [229, 59] on button "OK" at bounding box center [227, 60] width 13 height 9
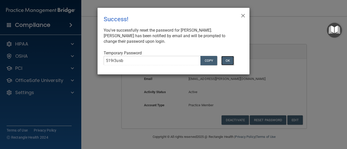
click at [230, 60] on button "OK" at bounding box center [227, 60] width 13 height 9
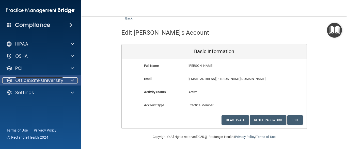
click at [56, 78] on p "OfficeSafe University" at bounding box center [39, 81] width 48 height 6
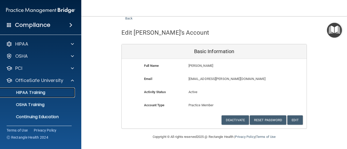
click at [58, 94] on div "HIPAA Training" at bounding box center [37, 92] width 69 height 5
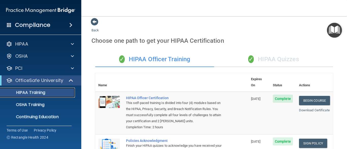
scroll to position [1, 0]
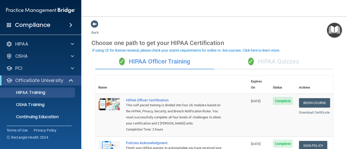
click at [290, 60] on div "✓ HIPAA Quizzes" at bounding box center [273, 61] width 119 height 15
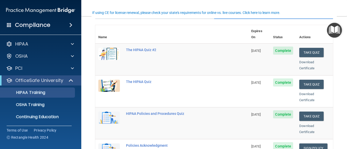
scroll to position [52, 0]
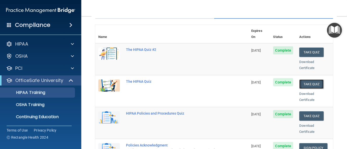
click at [308, 80] on button "Take Quiz" at bounding box center [311, 84] width 24 height 9
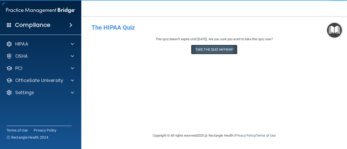
click at [208, 48] on button "Take the quiz anyway!" at bounding box center [214, 49] width 46 height 9
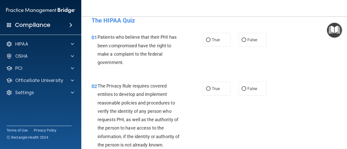
scroll to position [25, 0]
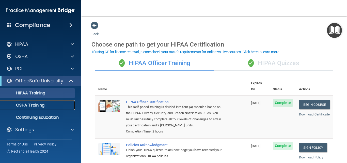
click at [49, 106] on div "OSHA Training" at bounding box center [37, 105] width 69 height 5
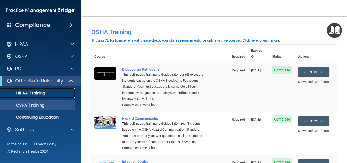
click at [35, 93] on p "HIPAA Training" at bounding box center [24, 92] width 42 height 5
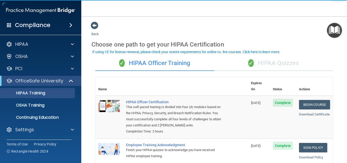
click at [270, 63] on div "✓ HIPAA Quizzes" at bounding box center [273, 63] width 119 height 15
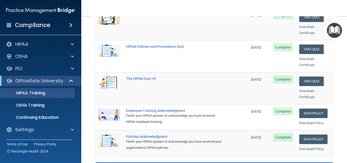
scroll to position [76, 0]
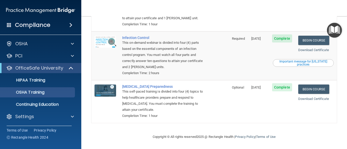
scroll to position [125, 0]
click at [315, 85] on link "Begin Course" at bounding box center [313, 89] width 31 height 9
click at [68, 77] on link "HIPAA Training" at bounding box center [35, 80] width 80 height 10
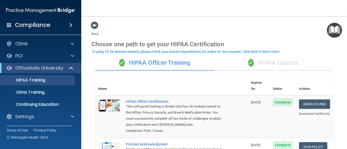
click at [273, 66] on div "✓ HIPAA Quizzes" at bounding box center [273, 63] width 119 height 15
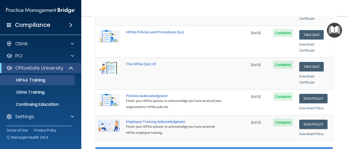
scroll to position [76, 0]
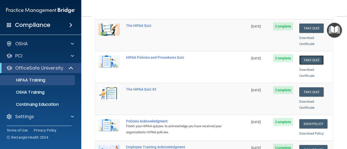
click at [307, 56] on button "Take Quiz" at bounding box center [311, 60] width 24 height 9
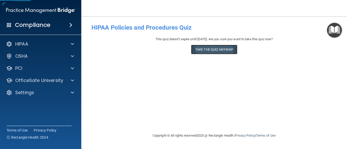
click at [229, 51] on button "Take the quiz anyway!" at bounding box center [214, 49] width 46 height 9
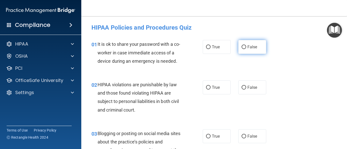
drag, startPoint x: 245, startPoint y: 46, endPoint x: 247, endPoint y: 57, distance: 11.1
click at [247, 46] on span "False" at bounding box center [252, 47] width 10 height 5
click at [245, 46] on input "False" at bounding box center [243, 47] width 5 height 4
radio input "true"
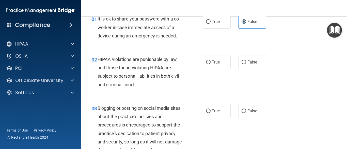
scroll to position [51, 0]
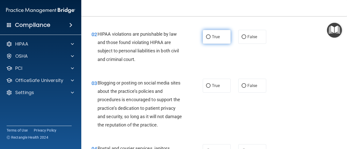
click at [217, 37] on span "True" at bounding box center [216, 37] width 8 height 5
click at [210, 37] on input "True" at bounding box center [208, 37] width 5 height 4
radio input "true"
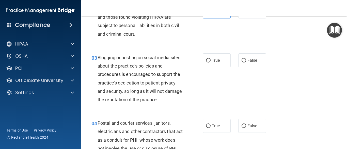
scroll to position [102, 0]
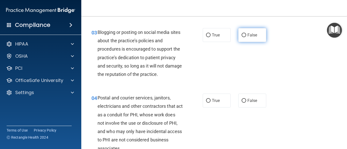
drag, startPoint x: 243, startPoint y: 30, endPoint x: 243, endPoint y: 38, distance: 7.4
click at [243, 32] on label "False" at bounding box center [252, 35] width 28 height 14
click at [243, 34] on input "False" at bounding box center [243, 36] width 5 height 4
radio input "true"
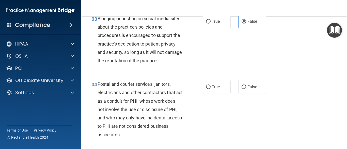
scroll to position [127, 0]
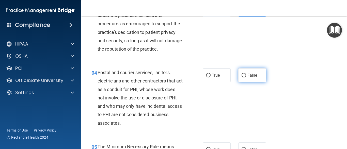
click at [248, 77] on span "False" at bounding box center [252, 75] width 10 height 5
click at [246, 77] on input "False" at bounding box center [243, 76] width 5 height 4
radio input "true"
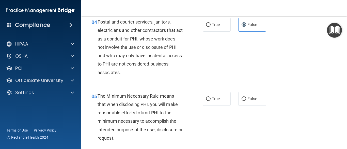
scroll to position [203, 0]
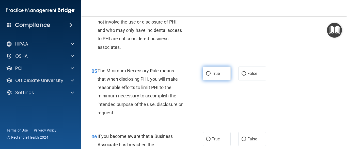
click at [215, 76] on label "True" at bounding box center [217, 74] width 28 height 14
click at [210, 76] on input "True" at bounding box center [208, 74] width 5 height 4
radio input "true"
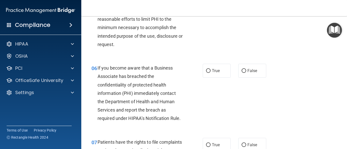
scroll to position [279, 0]
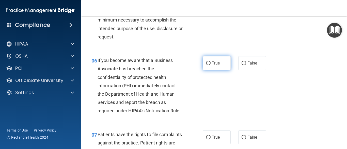
click at [211, 67] on label "True" at bounding box center [217, 63] width 28 height 14
click at [210, 65] on input "True" at bounding box center [208, 64] width 5 height 4
radio input "true"
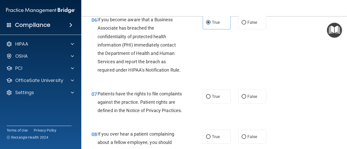
scroll to position [330, 0]
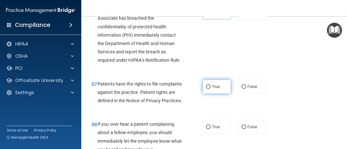
click at [213, 89] on span "True" at bounding box center [216, 87] width 8 height 5
click at [210, 89] on input "True" at bounding box center [208, 87] width 5 height 4
radio input "true"
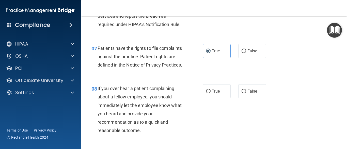
scroll to position [381, 0]
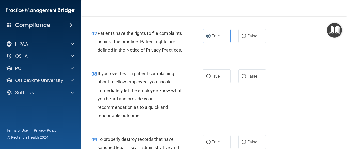
click at [266, 84] on div "True False" at bounding box center [236, 77] width 67 height 14
click at [256, 84] on label "False" at bounding box center [252, 77] width 28 height 14
click at [246, 79] on input "False" at bounding box center [243, 77] width 5 height 4
radio input "true"
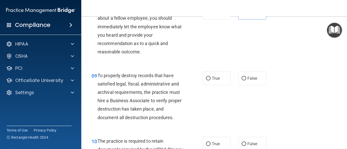
scroll to position [457, 0]
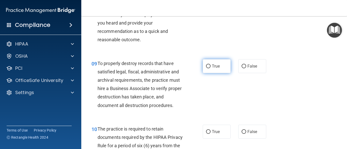
click at [216, 69] on span "True" at bounding box center [216, 66] width 8 height 5
click at [210, 69] on input "True" at bounding box center [208, 67] width 5 height 4
radio input "true"
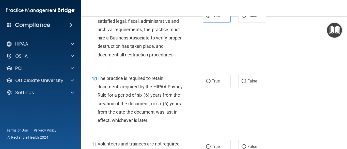
scroll to position [533, 0]
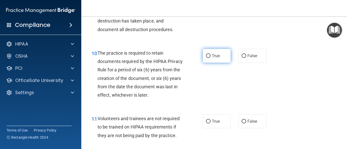
click at [213, 58] on span "True" at bounding box center [216, 56] width 8 height 5
click at [210, 58] on input "True" at bounding box center [208, 56] width 5 height 4
radio input "true"
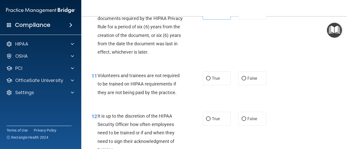
scroll to position [584, 0]
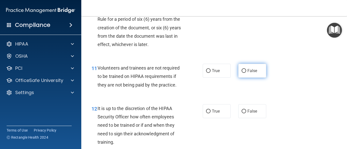
click at [245, 78] on label "False" at bounding box center [252, 71] width 28 height 14
click at [245, 73] on input "False" at bounding box center [243, 71] width 5 height 4
radio input "true"
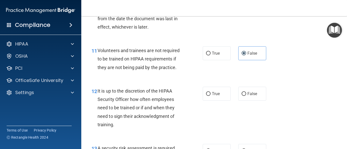
scroll to position [635, 0]
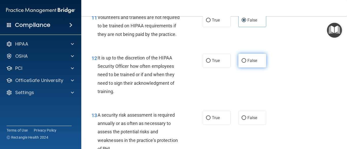
click at [250, 63] on span "False" at bounding box center [252, 60] width 10 height 5
click at [246, 63] on input "False" at bounding box center [243, 61] width 5 height 4
radio input "true"
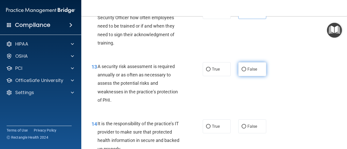
scroll to position [685, 0]
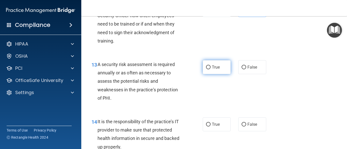
click at [206, 73] on label "True" at bounding box center [217, 67] width 28 height 14
click at [206, 70] on input "True" at bounding box center [208, 68] width 5 height 4
radio input "true"
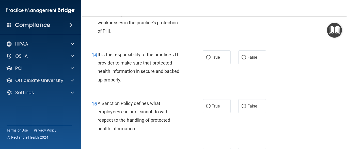
scroll to position [761, 0]
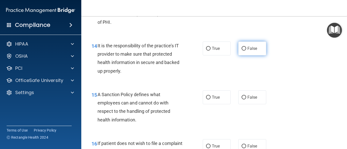
click at [256, 56] on label "False" at bounding box center [252, 49] width 28 height 14
click at [246, 51] on input "False" at bounding box center [243, 49] width 5 height 4
radio input "true"
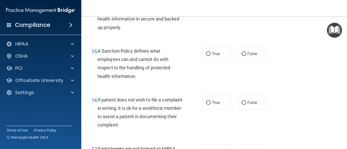
scroll to position [812, 0]
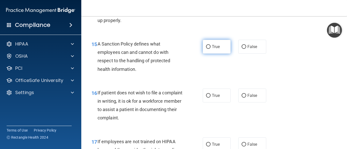
click at [212, 49] on span "True" at bounding box center [216, 46] width 8 height 5
click at [210, 49] on input "True" at bounding box center [208, 47] width 5 height 4
radio input "true"
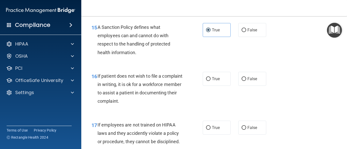
scroll to position [863, 0]
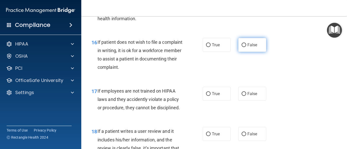
click at [247, 47] on span "False" at bounding box center [252, 45] width 10 height 5
click at [246, 47] on input "False" at bounding box center [243, 45] width 5 height 4
radio input "true"
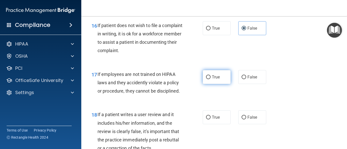
scroll to position [888, 0]
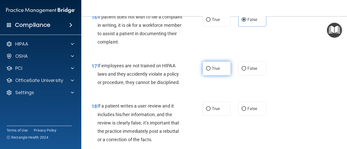
click at [213, 71] on span "True" at bounding box center [216, 68] width 8 height 5
click at [210, 71] on input "True" at bounding box center [208, 69] width 5 height 4
radio input "true"
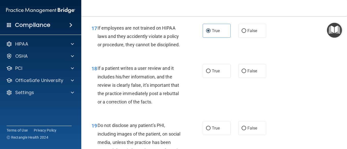
scroll to position [939, 0]
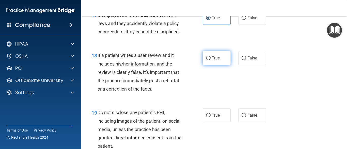
click at [217, 65] on label "True" at bounding box center [217, 58] width 28 height 14
click at [210, 60] on input "True" at bounding box center [208, 59] width 5 height 4
radio input "true"
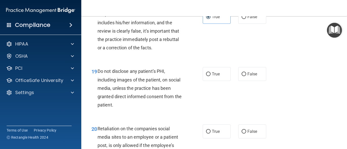
scroll to position [990, 0]
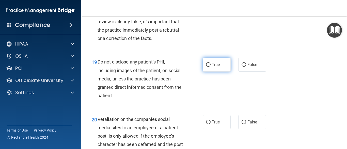
click at [214, 72] on label "True" at bounding box center [217, 65] width 28 height 14
click at [210, 67] on input "True" at bounding box center [208, 65] width 5 height 4
radio input "true"
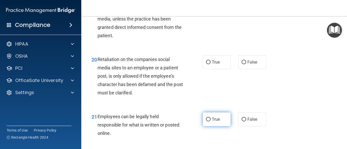
scroll to position [1066, 0]
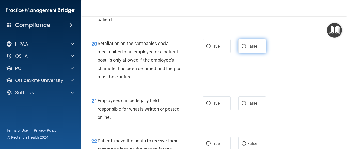
click at [249, 53] on label "False" at bounding box center [252, 46] width 28 height 14
click at [246, 48] on input "False" at bounding box center [243, 47] width 5 height 4
radio input "true"
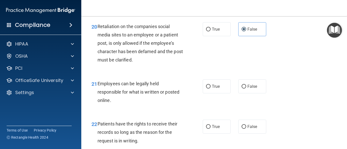
scroll to position [1091, 0]
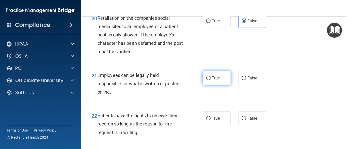
click at [207, 80] on input "True" at bounding box center [208, 79] width 5 height 4
radio input "true"
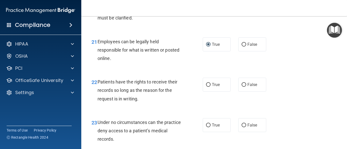
scroll to position [1142, 0]
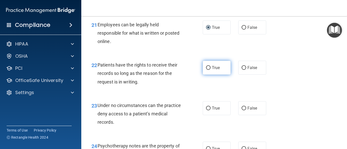
click at [210, 75] on label "True" at bounding box center [217, 68] width 28 height 14
click at [210, 70] on input "True" at bounding box center [208, 68] width 5 height 4
radio input "true"
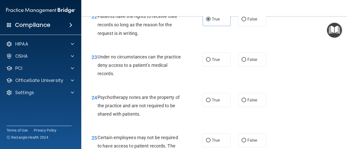
scroll to position [1193, 0]
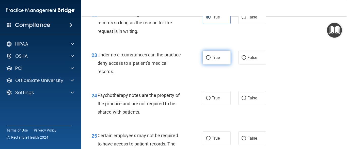
click at [219, 65] on label "True" at bounding box center [217, 58] width 28 height 14
click at [210, 60] on input "True" at bounding box center [208, 58] width 5 height 4
radio input "true"
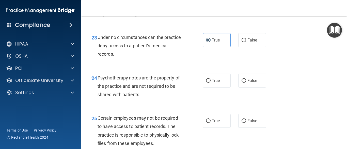
scroll to position [1244, 0]
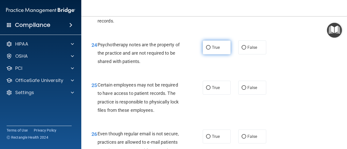
click at [214, 55] on label "True" at bounding box center [217, 48] width 28 height 14
click at [210, 50] on input "True" at bounding box center [208, 48] width 5 height 4
radio input "true"
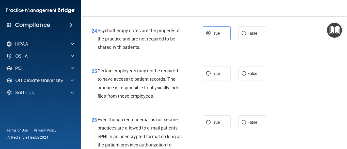
scroll to position [1269, 0]
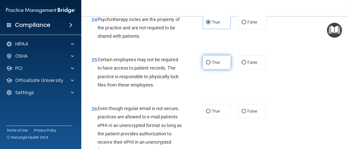
click at [213, 65] on span "True" at bounding box center [216, 62] width 8 height 5
click at [210, 65] on input "True" at bounding box center [208, 63] width 5 height 4
radio input "true"
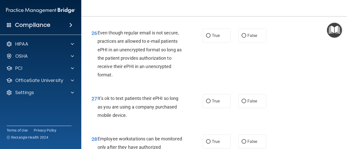
scroll to position [1345, 0]
click at [220, 42] on label "True" at bounding box center [217, 35] width 28 height 14
click at [210, 38] on input "True" at bounding box center [208, 36] width 5 height 4
radio input "true"
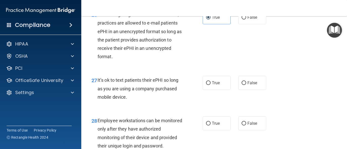
scroll to position [1371, 0]
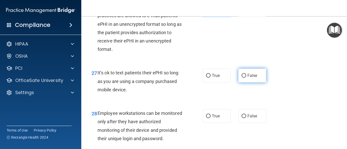
click at [244, 83] on label "False" at bounding box center [252, 76] width 28 height 14
click at [244, 78] on input "False" at bounding box center [243, 76] width 5 height 4
radio input "true"
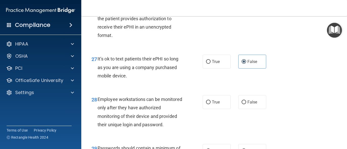
scroll to position [1421, 0]
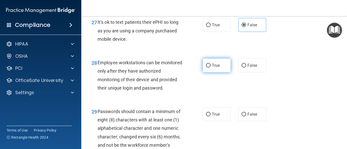
click at [212, 68] on span "True" at bounding box center [216, 65] width 8 height 5
click at [210, 68] on input "True" at bounding box center [208, 66] width 5 height 4
radio input "true"
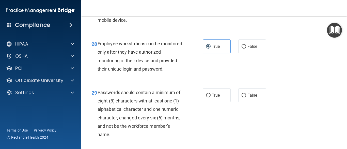
scroll to position [1472, 0]
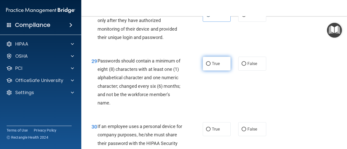
click at [212, 66] on span "True" at bounding box center [216, 63] width 8 height 5
click at [210, 66] on input "True" at bounding box center [208, 64] width 5 height 4
radio input "true"
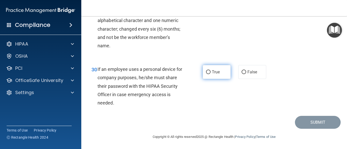
scroll to position [1546, 0]
click at [208, 71] on input "True" at bounding box center [208, 73] width 5 height 4
radio input "true"
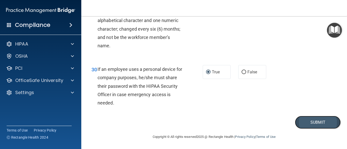
click at [300, 118] on button "Submit" at bounding box center [318, 122] width 46 height 13
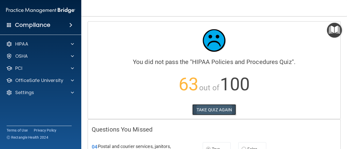
click at [211, 109] on button "TAKE QUIZ AGAIN" at bounding box center [214, 110] width 44 height 11
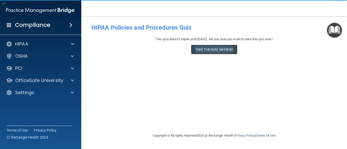
click at [215, 47] on button "Take the quiz anyway!" at bounding box center [214, 49] width 46 height 9
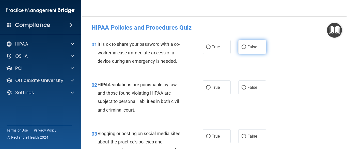
click at [248, 44] on label "False" at bounding box center [252, 47] width 28 height 14
click at [246, 45] on input "False" at bounding box center [243, 47] width 5 height 4
radio input "true"
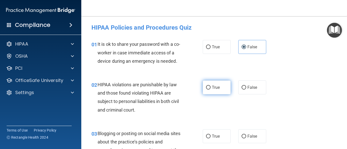
click at [216, 85] on label "True" at bounding box center [217, 88] width 28 height 14
click at [210, 86] on input "True" at bounding box center [208, 88] width 5 height 4
radio input "true"
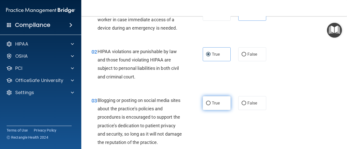
scroll to position [51, 0]
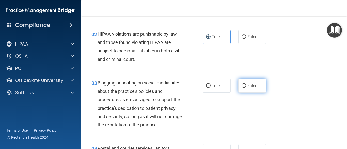
drag, startPoint x: 252, startPoint y: 84, endPoint x: 259, endPoint y: 86, distance: 7.1
click at [252, 85] on span "False" at bounding box center [252, 86] width 10 height 5
click at [246, 85] on input "False" at bounding box center [243, 86] width 5 height 4
radio input "true"
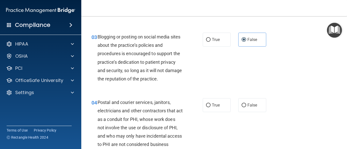
scroll to position [102, 0]
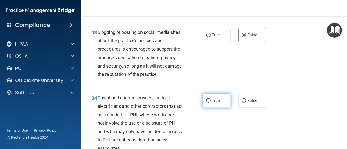
click at [214, 99] on label "True" at bounding box center [217, 101] width 28 height 14
click at [210, 99] on input "True" at bounding box center [208, 101] width 5 height 4
radio input "true"
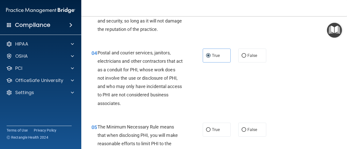
scroll to position [152, 0]
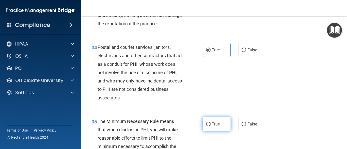
click at [214, 124] on span "True" at bounding box center [216, 124] width 8 height 5
click at [210, 124] on input "True" at bounding box center [208, 125] width 5 height 4
radio input "true"
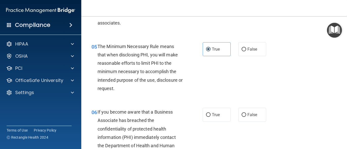
scroll to position [228, 0]
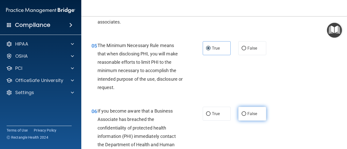
click at [255, 115] on label "False" at bounding box center [252, 114] width 28 height 14
click at [246, 115] on input "False" at bounding box center [243, 114] width 5 height 4
radio input "true"
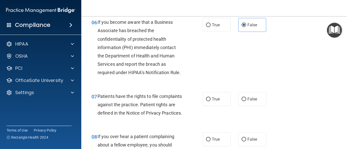
scroll to position [330, 0]
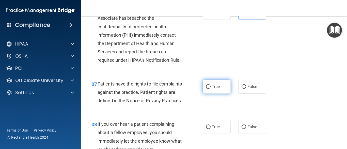
drag, startPoint x: 202, startPoint y: 90, endPoint x: 209, endPoint y: 89, distance: 7.5
click at [203, 90] on label "True" at bounding box center [217, 87] width 28 height 14
click at [206, 89] on input "True" at bounding box center [208, 87] width 5 height 4
radio input "true"
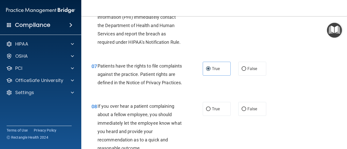
scroll to position [381, 0]
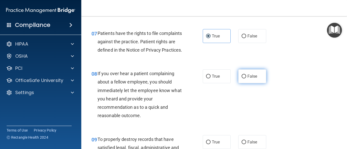
drag, startPoint x: 254, startPoint y: 88, endPoint x: 257, endPoint y: 87, distance: 3.3
click at [254, 84] on label "False" at bounding box center [252, 77] width 28 height 14
click at [246, 79] on input "False" at bounding box center [243, 77] width 5 height 4
radio input "true"
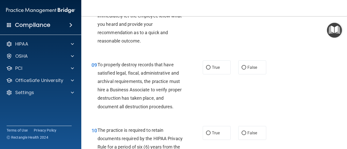
scroll to position [457, 0]
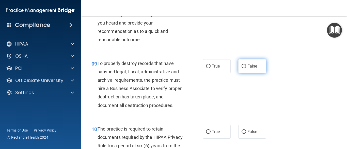
click at [254, 73] on label "False" at bounding box center [252, 66] width 28 height 14
click at [246, 69] on input "False" at bounding box center [243, 67] width 5 height 4
radio input "true"
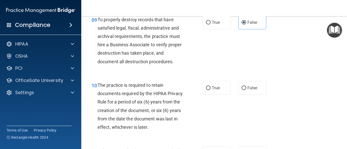
scroll to position [508, 0]
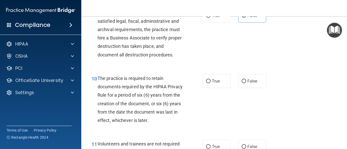
drag, startPoint x: 218, startPoint y: 91, endPoint x: 229, endPoint y: 98, distance: 13.7
click at [218, 84] on span "True" at bounding box center [216, 81] width 8 height 5
click at [210, 84] on input "True" at bounding box center [208, 82] width 5 height 4
radio input "true"
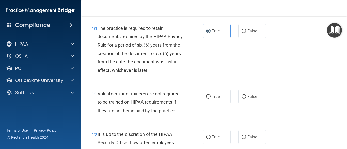
scroll to position [558, 0]
click at [247, 99] on span "False" at bounding box center [252, 96] width 10 height 5
click at [246, 98] on input "False" at bounding box center [243, 97] width 5 height 4
radio input "true"
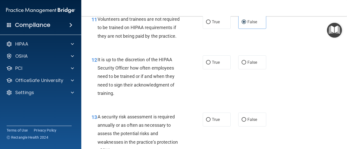
scroll to position [635, 0]
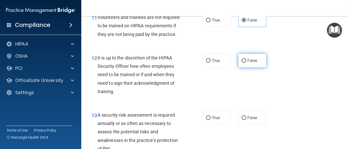
click at [258, 68] on label "False" at bounding box center [252, 61] width 28 height 14
click at [246, 63] on input "False" at bounding box center [243, 61] width 5 height 4
radio input "true"
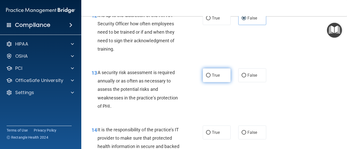
scroll to position [685, 0]
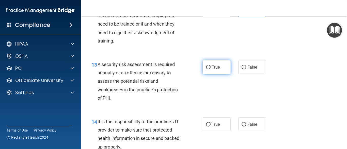
click at [212, 70] on span "True" at bounding box center [216, 67] width 8 height 5
click at [210, 70] on input "True" at bounding box center [208, 68] width 5 height 4
radio input "true"
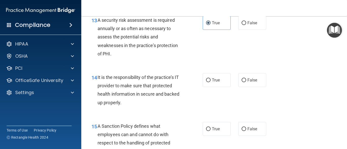
scroll to position [736, 0]
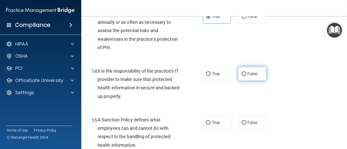
click at [254, 81] on label "False" at bounding box center [252, 74] width 28 height 14
click at [246, 76] on input "False" at bounding box center [243, 74] width 5 height 4
radio input "true"
drag, startPoint x: 251, startPoint y: 130, endPoint x: 274, endPoint y: 125, distance: 23.2
click at [251, 128] on label "False" at bounding box center [252, 123] width 28 height 14
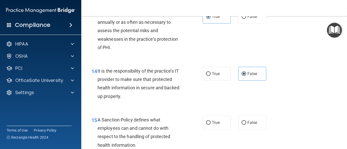
click at [246, 125] on input "False" at bounding box center [243, 123] width 5 height 4
radio input "true"
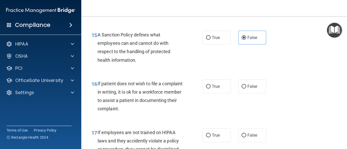
scroll to position [838, 0]
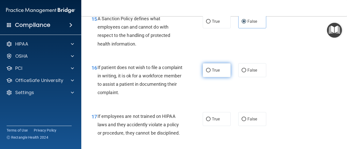
click at [218, 77] on label "True" at bounding box center [217, 70] width 28 height 14
click at [210, 73] on input "True" at bounding box center [208, 71] width 5 height 4
radio input "true"
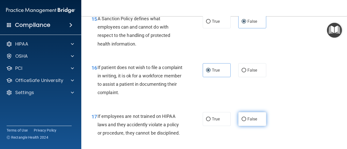
click at [258, 126] on label "False" at bounding box center [252, 119] width 28 height 14
click at [246, 122] on input "False" at bounding box center [243, 120] width 5 height 4
radio input "true"
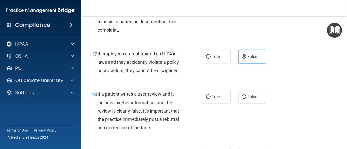
scroll to position [914, 0]
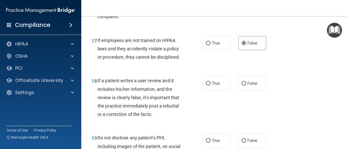
drag, startPoint x: 252, startPoint y: 94, endPoint x: 268, endPoint y: 92, distance: 16.2
click at [252, 91] on label "False" at bounding box center [252, 84] width 28 height 14
click at [246, 86] on input "False" at bounding box center [243, 84] width 5 height 4
radio input "true"
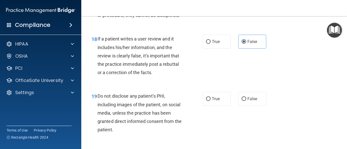
scroll to position [964, 0]
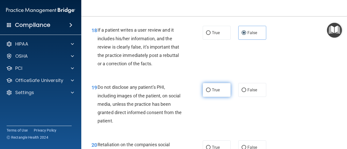
drag, startPoint x: 229, startPoint y: 96, endPoint x: 225, endPoint y: 98, distance: 4.4
click at [228, 96] on div "True False" at bounding box center [236, 90] width 67 height 14
click at [223, 97] on label "True" at bounding box center [217, 90] width 28 height 14
click at [210, 92] on input "True" at bounding box center [208, 91] width 5 height 4
radio input "true"
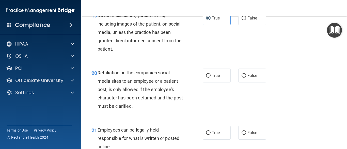
scroll to position [1041, 0]
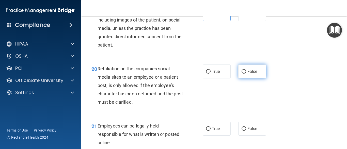
drag, startPoint x: 251, startPoint y: 83, endPoint x: 257, endPoint y: 86, distance: 6.2
click at [251, 79] on label "False" at bounding box center [252, 72] width 28 height 14
click at [246, 74] on input "False" at bounding box center [243, 72] width 5 height 4
radio input "true"
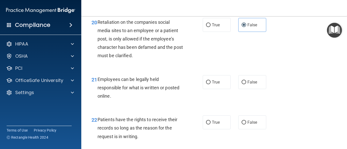
scroll to position [1091, 0]
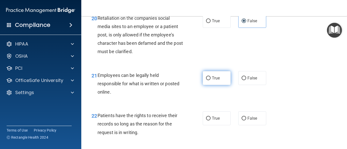
click at [215, 84] on label "True" at bounding box center [217, 78] width 28 height 14
click at [210, 80] on input "True" at bounding box center [208, 79] width 5 height 4
radio input "true"
drag, startPoint x: 254, startPoint y: 122, endPoint x: 267, endPoint y: 116, distance: 14.2
click at [254, 121] on label "False" at bounding box center [252, 119] width 28 height 14
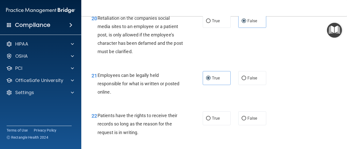
click at [246, 121] on input "False" at bounding box center [243, 119] width 5 height 4
radio input "true"
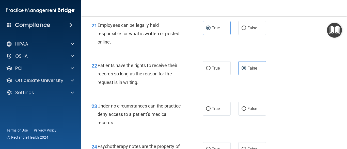
scroll to position [1142, 0]
drag, startPoint x: 251, startPoint y: 116, endPoint x: 285, endPoint y: 107, distance: 34.7
click at [252, 111] on span "False" at bounding box center [252, 108] width 10 height 5
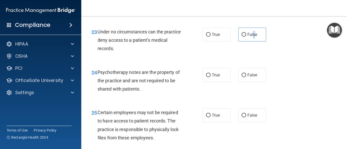
scroll to position [1218, 0]
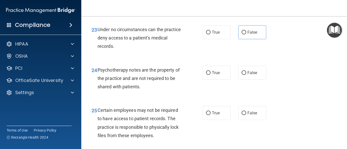
drag, startPoint x: 242, startPoint y: 38, endPoint x: 263, endPoint y: 45, distance: 22.6
click at [242, 38] on label "False" at bounding box center [252, 32] width 28 height 14
click at [242, 35] on input "False" at bounding box center [243, 33] width 5 height 4
radio input "true"
click at [219, 80] on label "True" at bounding box center [217, 73] width 28 height 14
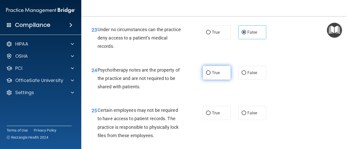
click at [210, 75] on input "True" at bounding box center [208, 73] width 5 height 4
radio input "true"
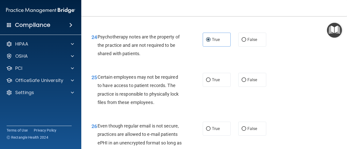
scroll to position [1269, 0]
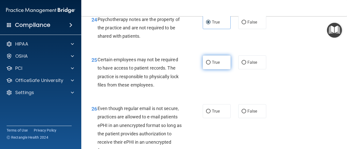
drag, startPoint x: 202, startPoint y: 67, endPoint x: 210, endPoint y: 71, distance: 9.1
click at [203, 67] on label "True" at bounding box center [217, 63] width 28 height 14
click at [206, 65] on input "True" at bounding box center [208, 63] width 5 height 4
radio input "true"
drag, startPoint x: 211, startPoint y: 118, endPoint x: 267, endPoint y: 107, distance: 56.8
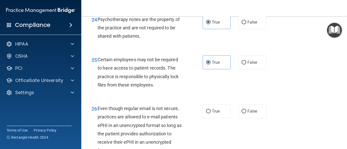
click at [211, 117] on label "True" at bounding box center [217, 112] width 28 height 14
click at [210, 114] on input "True" at bounding box center [208, 112] width 5 height 4
radio input "true"
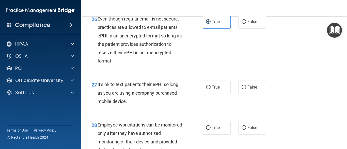
scroll to position [1371, 0]
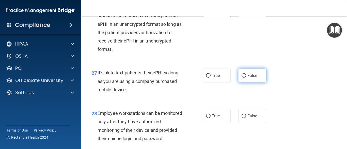
click at [248, 78] on span "False" at bounding box center [252, 75] width 10 height 5
click at [246, 78] on input "False" at bounding box center [243, 76] width 5 height 4
radio input "true"
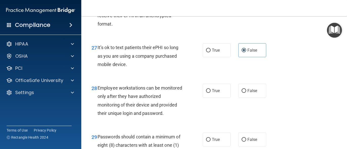
scroll to position [1421, 0]
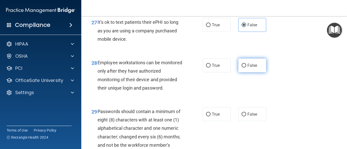
drag, startPoint x: 249, startPoint y: 69, endPoint x: 251, endPoint y: 72, distance: 3.5
click at [249, 70] on label "False" at bounding box center [252, 66] width 28 height 14
click at [246, 68] on input "False" at bounding box center [243, 66] width 5 height 4
radio input "true"
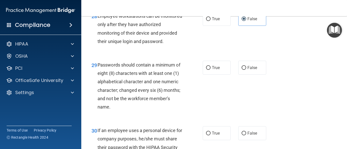
scroll to position [1472, 0]
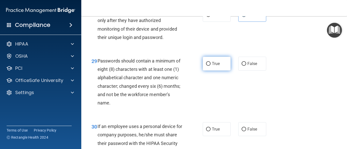
drag, startPoint x: 200, startPoint y: 79, endPoint x: 220, endPoint y: 84, distance: 20.8
click at [270, 57] on ng-form "29 Passwords should contain a minimum of eight (8) characters with at least one…" at bounding box center [270, 57] width 0 height 0
click at [220, 71] on label "True" at bounding box center [217, 64] width 28 height 14
click at [210, 66] on input "True" at bounding box center [208, 64] width 5 height 4
radio input "true"
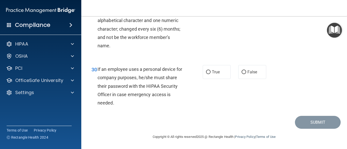
scroll to position [1546, 0]
click at [244, 72] on label "False" at bounding box center [252, 72] width 28 height 14
click at [244, 72] on input "False" at bounding box center [243, 73] width 5 height 4
radio input "true"
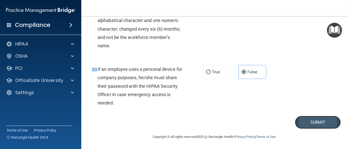
click at [325, 123] on button "Submit" at bounding box center [318, 122] width 46 height 13
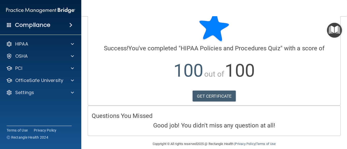
scroll to position [21, 0]
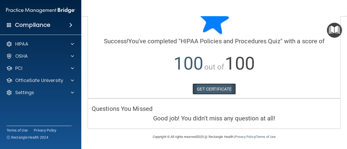
click at [208, 91] on link "GET CERTIFICATE" at bounding box center [213, 89] width 43 height 11
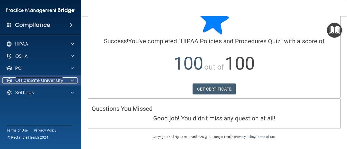
click at [57, 81] on p "OfficeSafe University" at bounding box center [39, 81] width 48 height 6
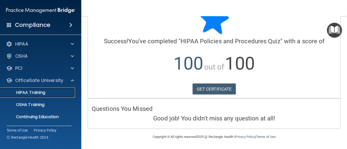
click at [42, 90] on p "HIPAA Training" at bounding box center [24, 92] width 42 height 5
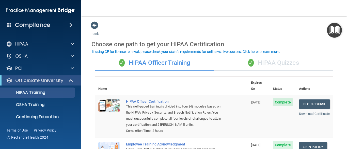
click at [283, 65] on div "✓ HIPAA Quizzes" at bounding box center [273, 63] width 119 height 15
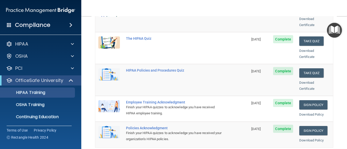
scroll to position [76, 0]
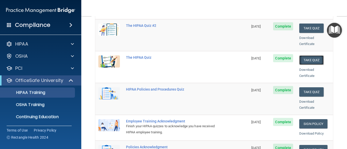
click at [308, 56] on button "Take Quiz" at bounding box center [311, 60] width 24 height 9
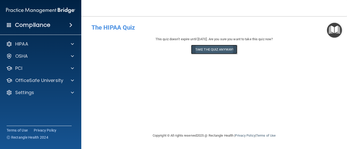
click at [225, 45] on button "Take the quiz anyway!" at bounding box center [214, 49] width 46 height 9
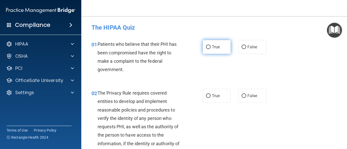
click at [212, 50] on label "True" at bounding box center [217, 47] width 28 height 14
click at [210, 49] on input "True" at bounding box center [208, 47] width 5 height 4
radio input "true"
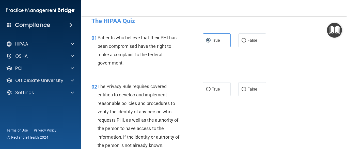
scroll to position [25, 0]
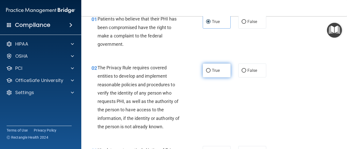
click at [208, 71] on input "True" at bounding box center [208, 71] width 5 height 4
radio input "true"
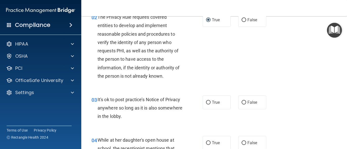
scroll to position [102, 0]
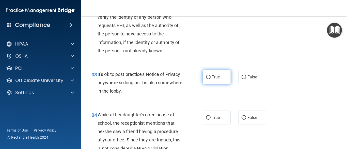
click at [214, 77] on span "True" at bounding box center [216, 77] width 8 height 5
click at [210, 77] on input "True" at bounding box center [208, 78] width 5 height 4
radio input "true"
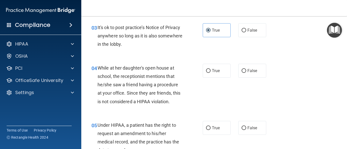
scroll to position [152, 0]
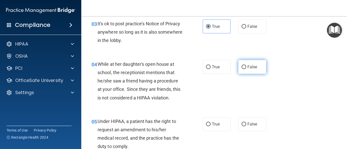
click at [251, 67] on span "False" at bounding box center [252, 67] width 10 height 5
click at [246, 67] on input "False" at bounding box center [243, 67] width 5 height 4
radio input "true"
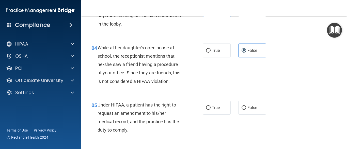
scroll to position [178, 0]
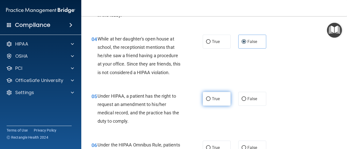
click at [215, 98] on span "True" at bounding box center [216, 99] width 8 height 5
click at [210, 98] on input "True" at bounding box center [208, 99] width 5 height 4
radio input "true"
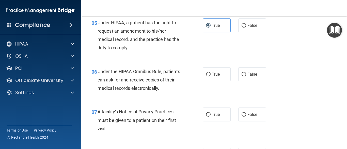
scroll to position [254, 0]
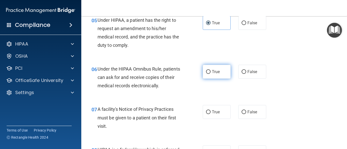
click at [206, 73] on input "True" at bounding box center [208, 72] width 5 height 4
radio input "true"
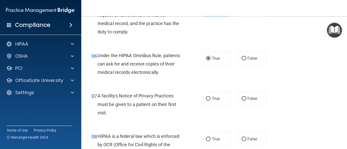
scroll to position [305, 0]
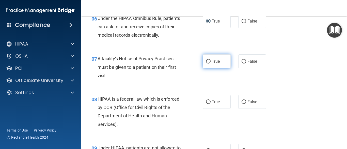
click at [214, 64] on label "True" at bounding box center [217, 62] width 28 height 14
click at [210, 64] on input "True" at bounding box center [208, 62] width 5 height 4
radio input "true"
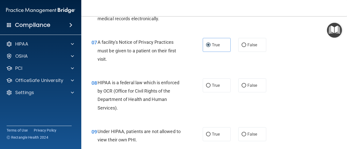
scroll to position [330, 0]
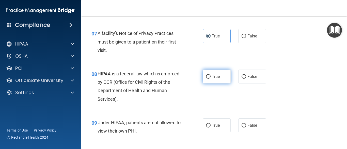
click at [219, 79] on label "True" at bounding box center [217, 77] width 28 height 14
click at [210, 79] on input "True" at bounding box center [208, 77] width 5 height 4
radio input "true"
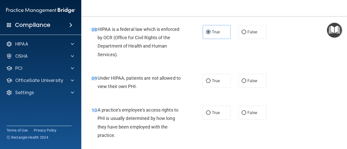
scroll to position [381, 0]
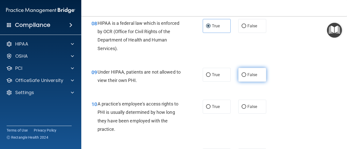
click at [253, 80] on label "False" at bounding box center [252, 75] width 28 height 14
click at [246, 77] on input "False" at bounding box center [243, 75] width 5 height 4
radio input "true"
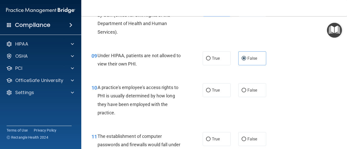
scroll to position [406, 0]
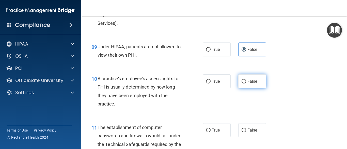
click at [247, 81] on span "False" at bounding box center [252, 81] width 10 height 5
click at [246, 81] on input "False" at bounding box center [243, 82] width 5 height 4
radio input "true"
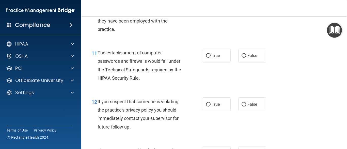
scroll to position [482, 0]
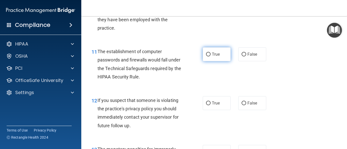
click at [213, 57] on label "True" at bounding box center [217, 54] width 28 height 14
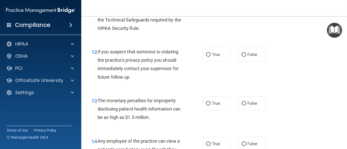
scroll to position [533, 0]
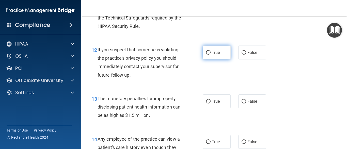
click at [222, 55] on label "True" at bounding box center [217, 53] width 28 height 14
click at [210, 55] on input "True" at bounding box center [208, 53] width 5 height 4
radio input "true"
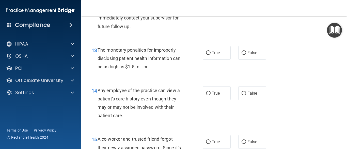
scroll to position [584, 0]
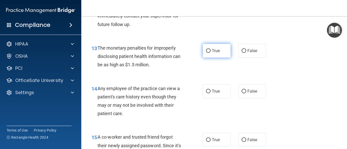
click at [220, 54] on label "True" at bounding box center [217, 51] width 28 height 14
click at [210, 53] on input "True" at bounding box center [208, 51] width 5 height 4
radio input "true"
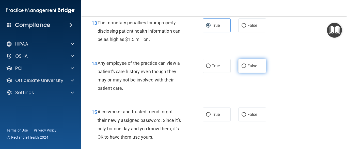
click at [257, 65] on label "False" at bounding box center [252, 66] width 28 height 14
click at [246, 65] on input "False" at bounding box center [243, 66] width 5 height 4
radio input "true"
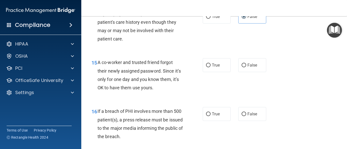
scroll to position [660, 0]
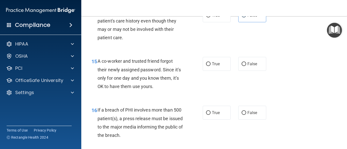
click at [260, 73] on div "15 A co-worker and trusted friend forgot their newly assigned password. Since i…" at bounding box center [214, 75] width 253 height 49
click at [247, 65] on span "False" at bounding box center [252, 64] width 10 height 5
click at [246, 65] on input "False" at bounding box center [243, 64] width 5 height 4
radio input "true"
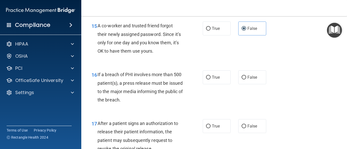
scroll to position [711, 0]
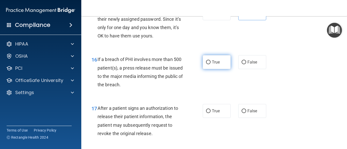
click at [205, 65] on label "True" at bounding box center [217, 62] width 28 height 14
click at [206, 64] on input "True" at bounding box center [208, 63] width 5 height 4
radio input "true"
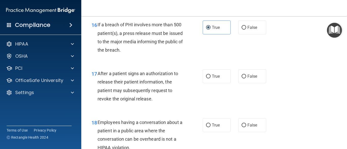
scroll to position [761, 0]
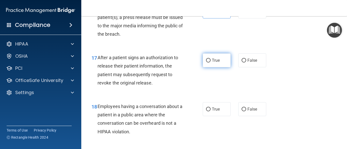
click at [206, 60] on input "True" at bounding box center [208, 61] width 5 height 4
radio input "true"
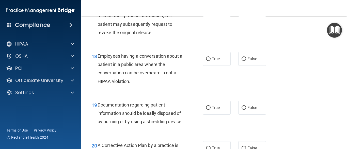
scroll to position [812, 0]
click at [244, 62] on label "False" at bounding box center [252, 59] width 28 height 14
click at [244, 61] on input "False" at bounding box center [243, 59] width 5 height 4
radio input "true"
click at [219, 62] on label "True" at bounding box center [217, 59] width 28 height 14
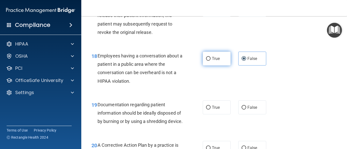
click at [210, 61] on input "True" at bounding box center [208, 59] width 5 height 4
radio input "true"
radio input "false"
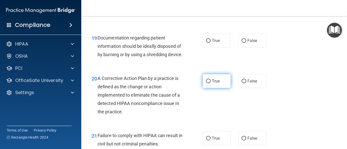
scroll to position [888, 0]
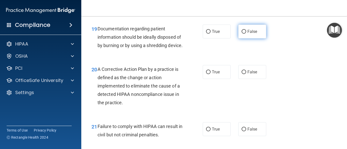
click at [256, 35] on label "False" at bounding box center [252, 32] width 28 height 14
click at [246, 34] on input "False" at bounding box center [243, 32] width 5 height 4
radio input "true"
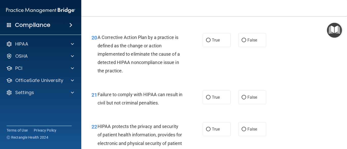
scroll to position [939, 0]
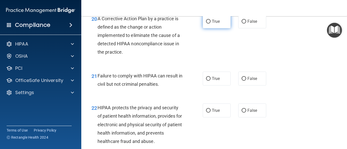
drag, startPoint x: 200, startPoint y: 31, endPoint x: 205, endPoint y: 31, distance: 4.9
click at [270, 14] on ng-form "20 A Corrective Action Plan by a practice is defined as the change or action im…" at bounding box center [270, 14] width 0 height 0
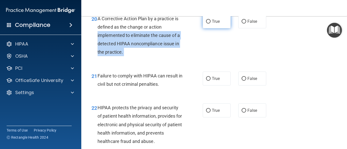
click at [209, 28] on label "True" at bounding box center [217, 21] width 28 height 14
click at [209, 24] on input "True" at bounding box center [208, 22] width 5 height 4
radio input "true"
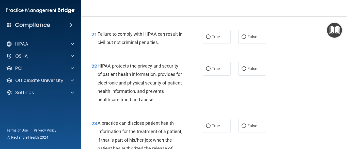
scroll to position [990, 0]
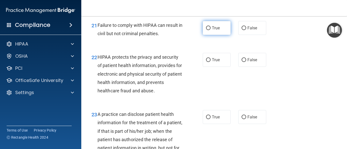
click at [218, 35] on label "True" at bounding box center [217, 28] width 28 height 14
click at [210, 30] on input "True" at bounding box center [208, 28] width 5 height 4
radio input "true"
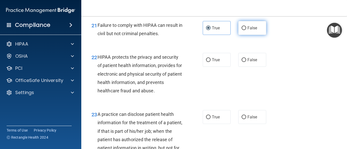
click at [249, 30] on span "False" at bounding box center [252, 28] width 10 height 5
click at [246, 30] on input "False" at bounding box center [243, 28] width 5 height 4
radio input "true"
radio input "false"
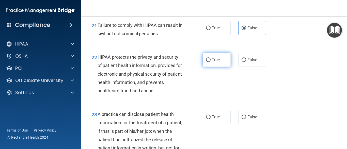
click at [211, 67] on label "True" at bounding box center [217, 60] width 28 height 14
click at [210, 62] on input "True" at bounding box center [208, 60] width 5 height 4
radio input "true"
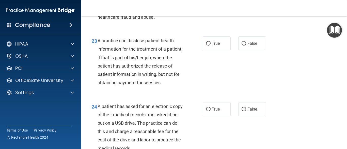
scroll to position [1066, 0]
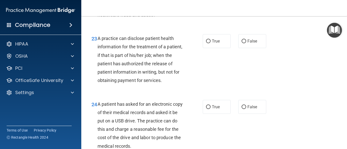
click at [214, 57] on div "23 A practice can disclose patient health information for the treatment of a pa…" at bounding box center [214, 61] width 253 height 66
click at [224, 48] on label "True" at bounding box center [217, 41] width 28 height 14
click at [210, 43] on input "True" at bounding box center [208, 42] width 5 height 4
radio input "true"
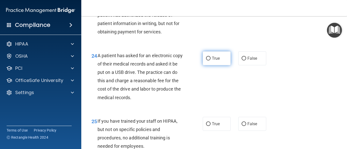
scroll to position [1117, 0]
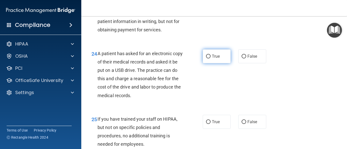
click at [215, 63] on label "True" at bounding box center [217, 56] width 28 height 14
click at [210, 59] on input "True" at bounding box center [208, 57] width 5 height 4
radio input "true"
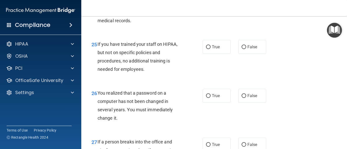
scroll to position [1193, 0]
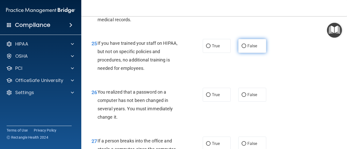
click at [259, 53] on label "False" at bounding box center [252, 46] width 28 height 14
click at [246, 48] on input "False" at bounding box center [243, 46] width 5 height 4
radio input "true"
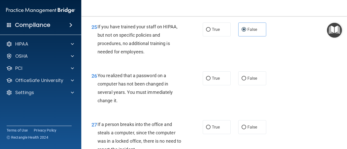
scroll to position [1244, 0]
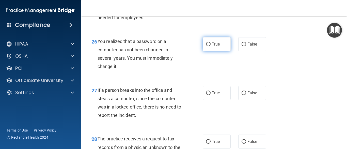
click at [209, 51] on label "True" at bounding box center [217, 44] width 28 height 14
click at [209, 46] on input "True" at bounding box center [208, 45] width 5 height 4
radio input "true"
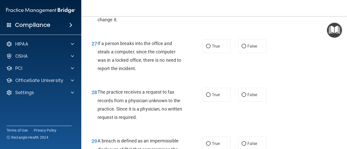
scroll to position [1320, 0]
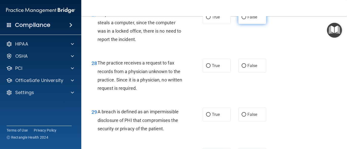
click at [238, 24] on label "False" at bounding box center [252, 17] width 28 height 14
click at [241, 19] on input "False" at bounding box center [243, 17] width 5 height 4
radio input "true"
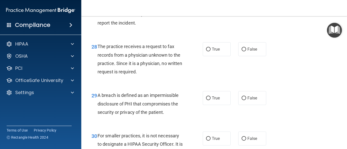
scroll to position [1345, 0]
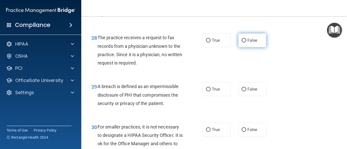
click at [247, 43] on span "False" at bounding box center [252, 40] width 10 height 5
click at [246, 43] on input "False" at bounding box center [243, 41] width 5 height 4
radio input "true"
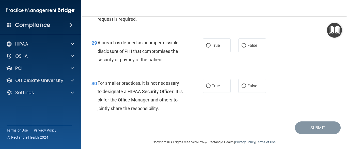
scroll to position [1396, 0]
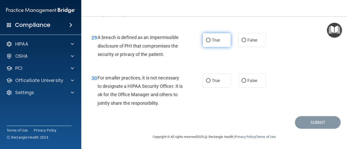
click at [209, 47] on label "True" at bounding box center [217, 40] width 28 height 14
click at [209, 42] on input "True" at bounding box center [208, 41] width 5 height 4
radio input "true"
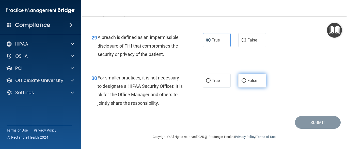
click at [249, 88] on label "False" at bounding box center [252, 81] width 28 height 14
click at [246, 83] on input "False" at bounding box center [243, 81] width 5 height 4
radio input "true"
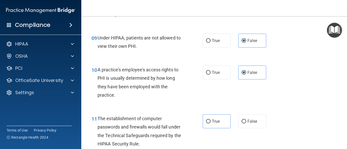
scroll to position [422, 0]
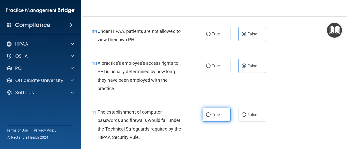
click at [218, 116] on span "True" at bounding box center [216, 115] width 8 height 5
click at [210, 116] on input "True" at bounding box center [208, 115] width 5 height 4
radio input "true"
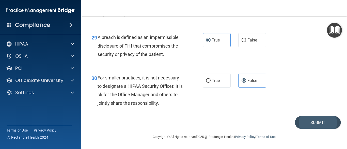
scroll to position [1411, 0]
click at [310, 122] on button "Submit" at bounding box center [318, 122] width 46 height 13
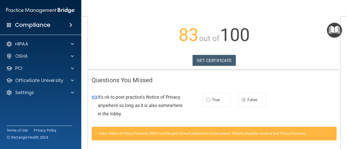
scroll to position [51, 0]
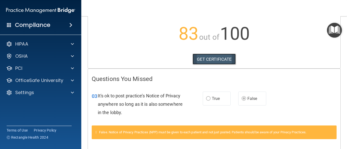
click at [216, 58] on link "GET CERTIFICATE" at bounding box center [213, 59] width 43 height 11
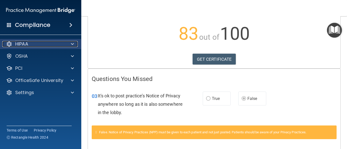
click at [31, 44] on div "HIPAA" at bounding box center [33, 44] width 63 height 6
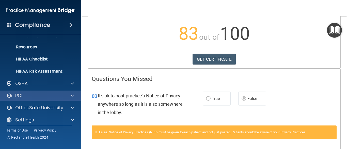
scroll to position [61, 0]
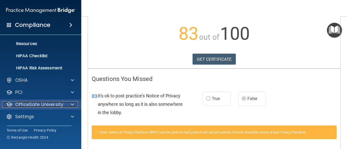
click at [49, 104] on p "OfficeSafe University" at bounding box center [39, 105] width 48 height 6
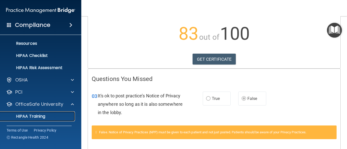
click at [51, 115] on div "HIPAA Training" at bounding box center [37, 116] width 69 height 5
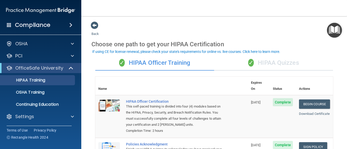
click at [267, 62] on div "✓ HIPAA Quizzes" at bounding box center [273, 63] width 119 height 15
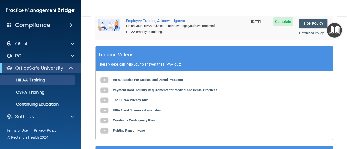
scroll to position [203, 0]
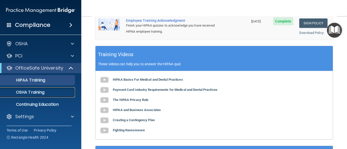
click at [25, 92] on p "OSHA Training" at bounding box center [23, 92] width 41 height 5
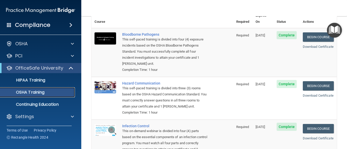
scroll to position [102, 0]
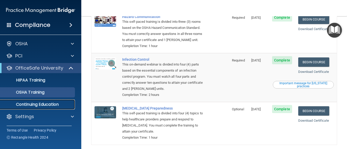
click at [18, 100] on link "Continuing Education" at bounding box center [35, 105] width 80 height 10
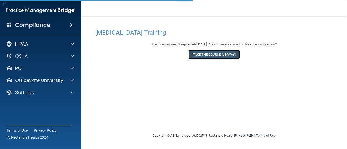
click at [230, 59] on button "Take the course anyway!" at bounding box center [213, 54] width 51 height 9
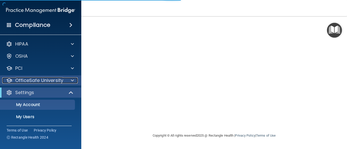
click at [31, 83] on p "OfficeSafe University" at bounding box center [39, 81] width 48 height 6
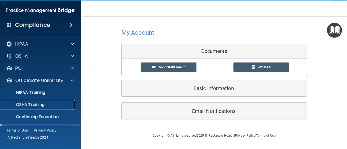
click at [41, 101] on link "OSHA Training" at bounding box center [35, 105] width 80 height 10
